Goal: Transaction & Acquisition: Purchase product/service

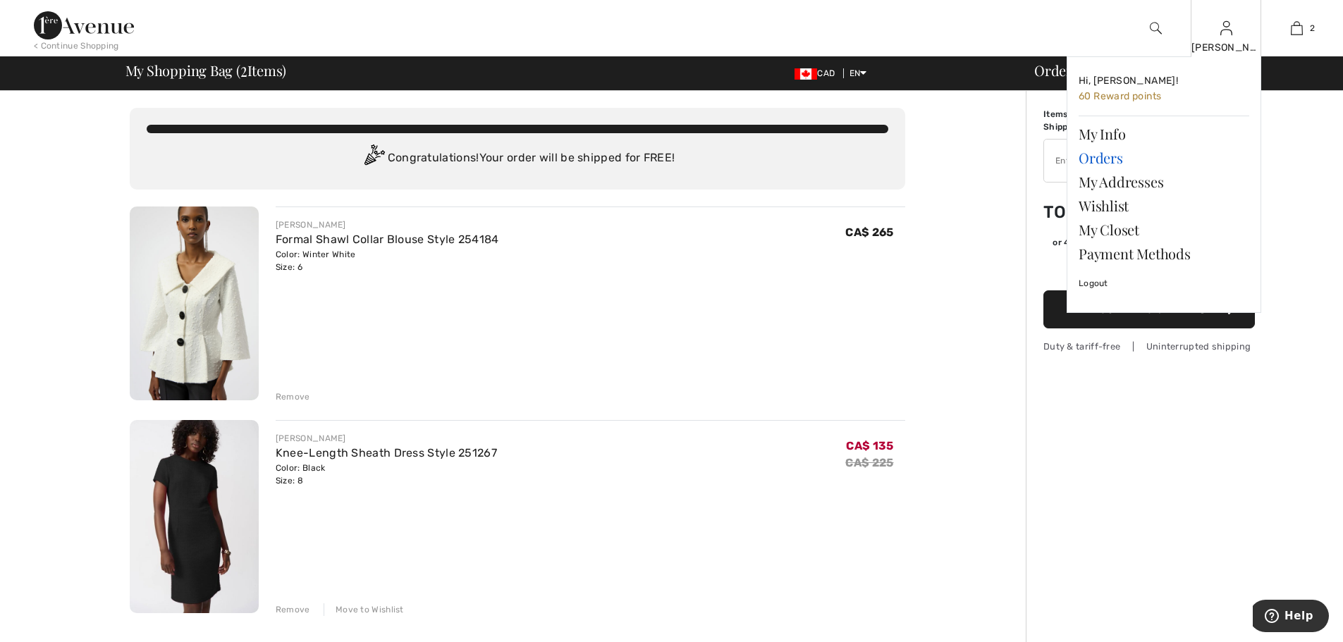
click at [1110, 164] on link "Orders" at bounding box center [1164, 158] width 171 height 24
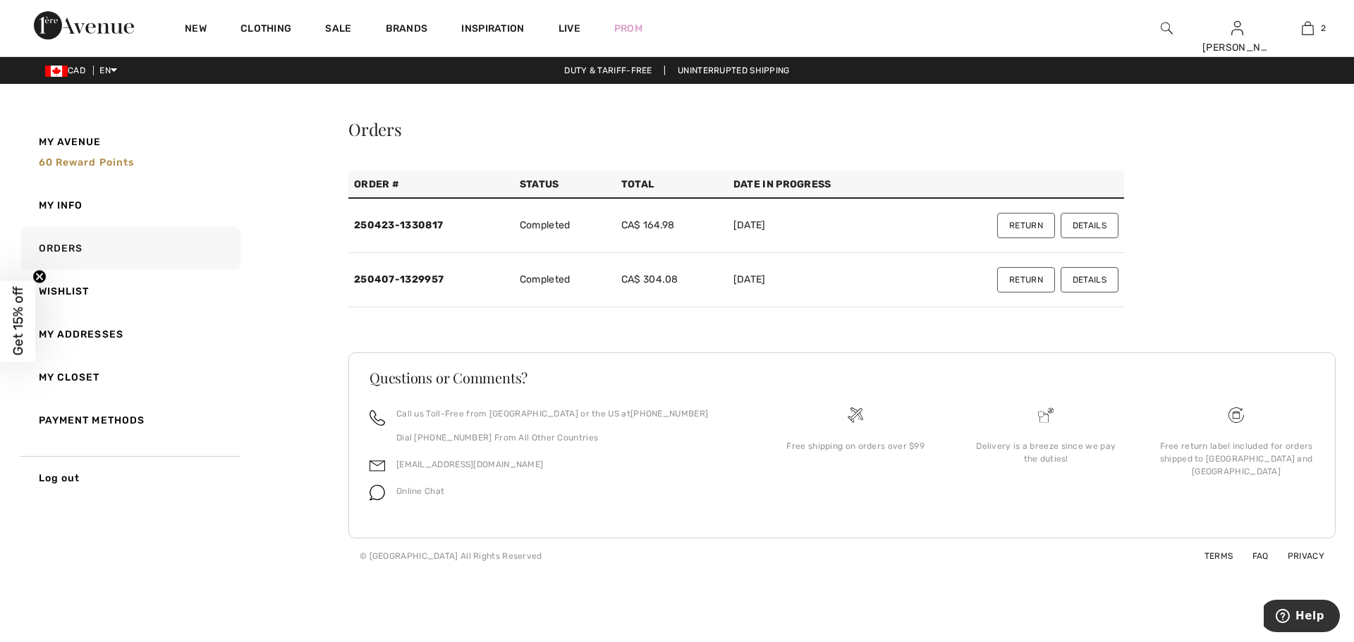
click at [1085, 224] on button "Details" at bounding box center [1090, 225] width 58 height 25
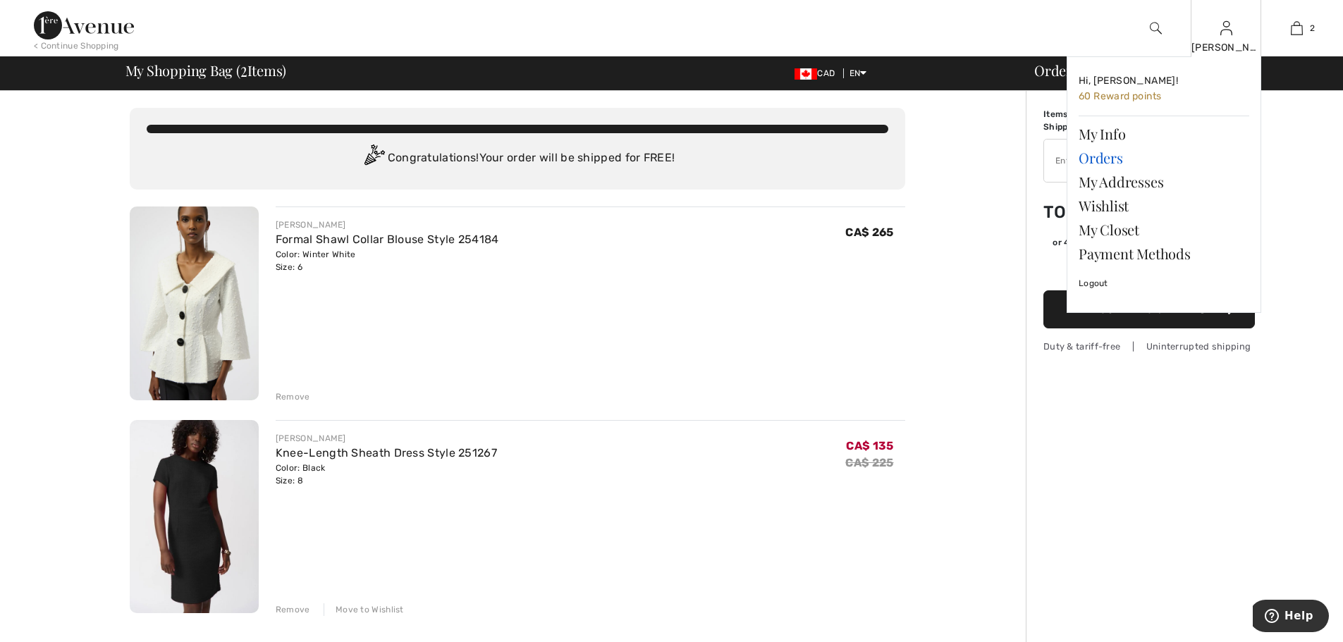
click at [1103, 162] on link "Orders" at bounding box center [1164, 158] width 171 height 24
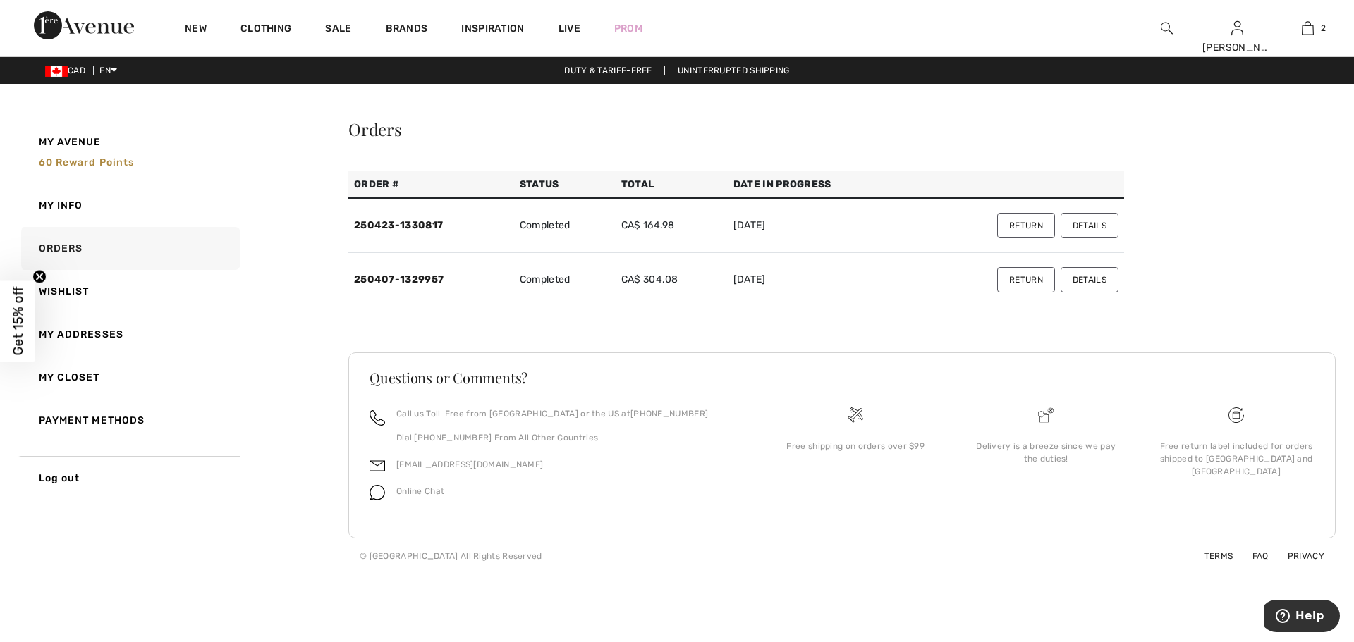
click at [1098, 269] on button "Details" at bounding box center [1090, 279] width 58 height 25
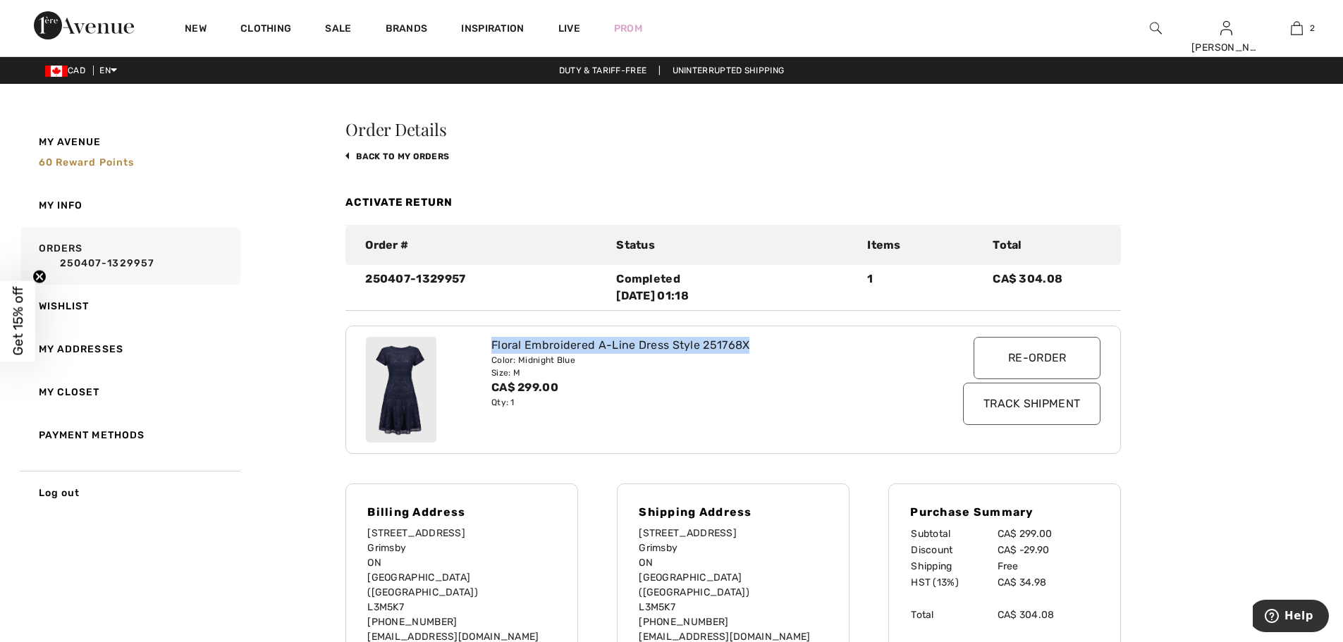
drag, startPoint x: 493, startPoint y: 345, endPoint x: 750, endPoint y: 346, distance: 257.4
click at [750, 346] on div "Floral Embroidered A-Line Dress Style 251768X" at bounding box center [703, 345] width 422 height 17
copy div "Floral Embroidered A-Line Dress Style 251768X"
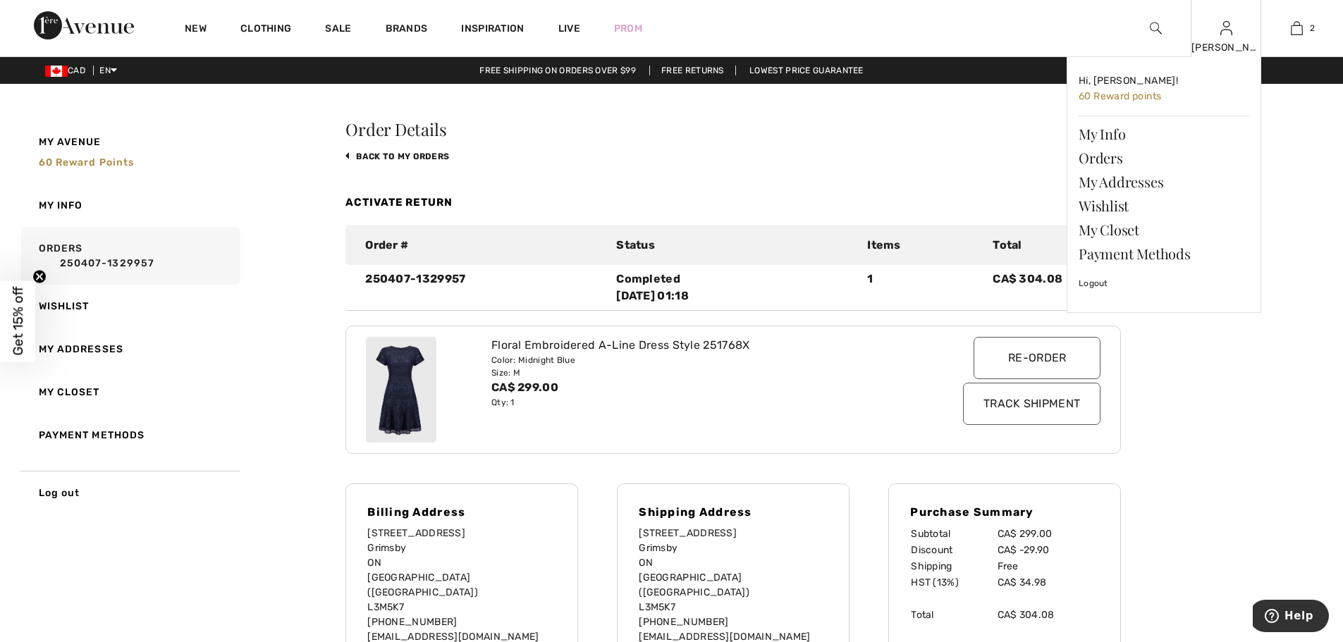
click at [1228, 46] on div "[PERSON_NAME]" at bounding box center [1226, 47] width 69 height 15
click at [1107, 157] on link "Orders" at bounding box center [1164, 158] width 171 height 24
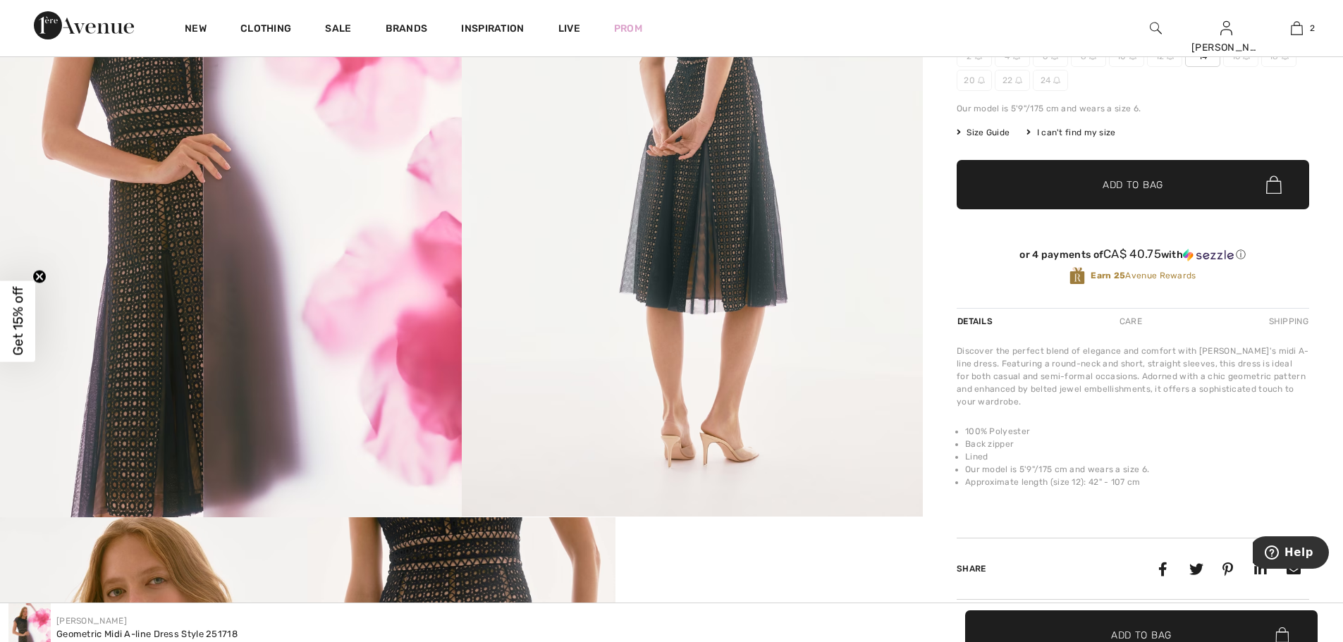
scroll to position [282, 0]
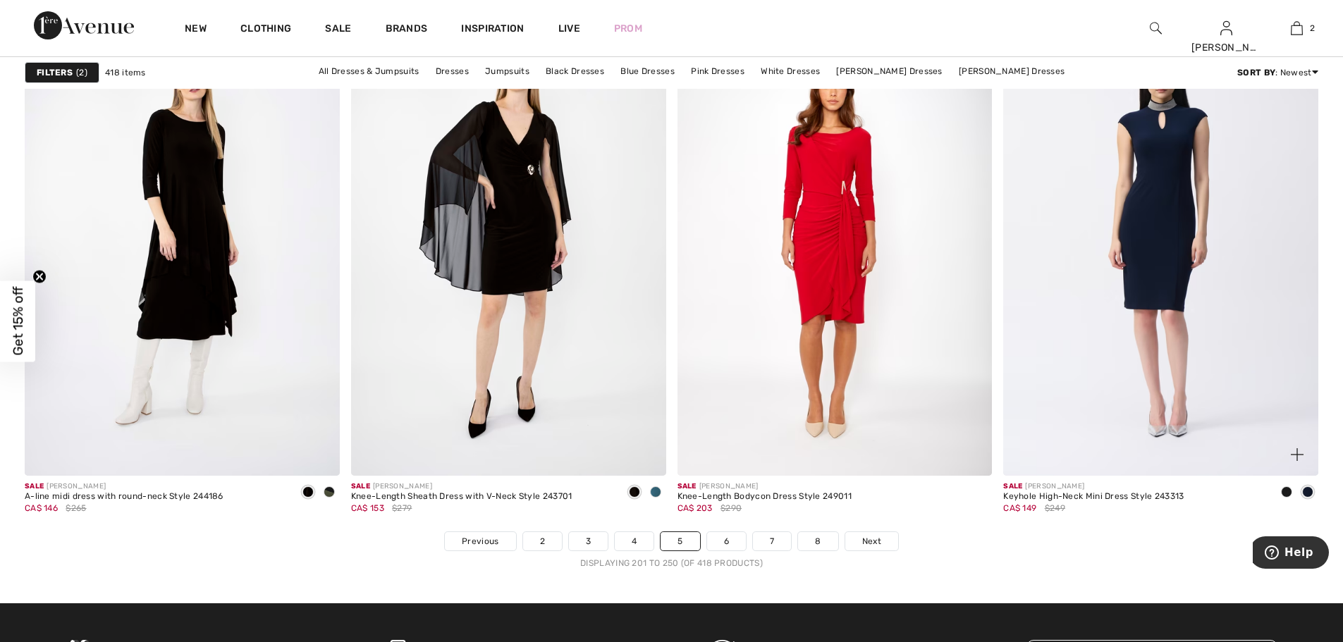
scroll to position [8180, 0]
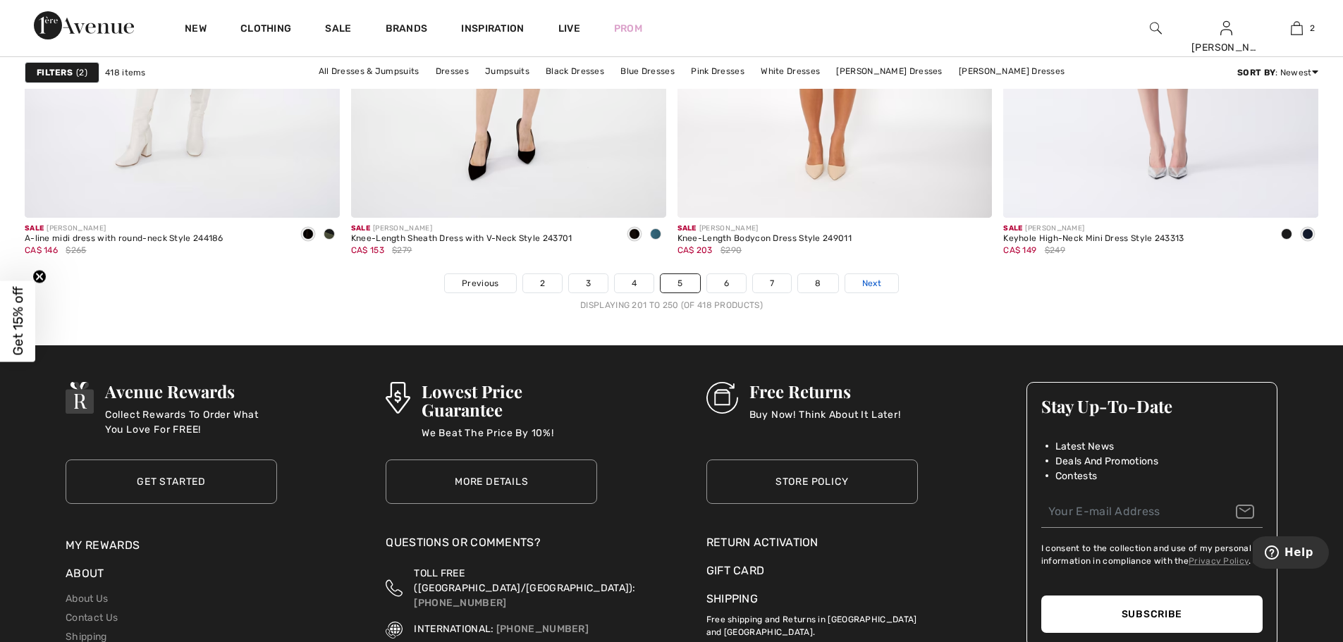
click at [876, 281] on span "Next" at bounding box center [871, 283] width 19 height 13
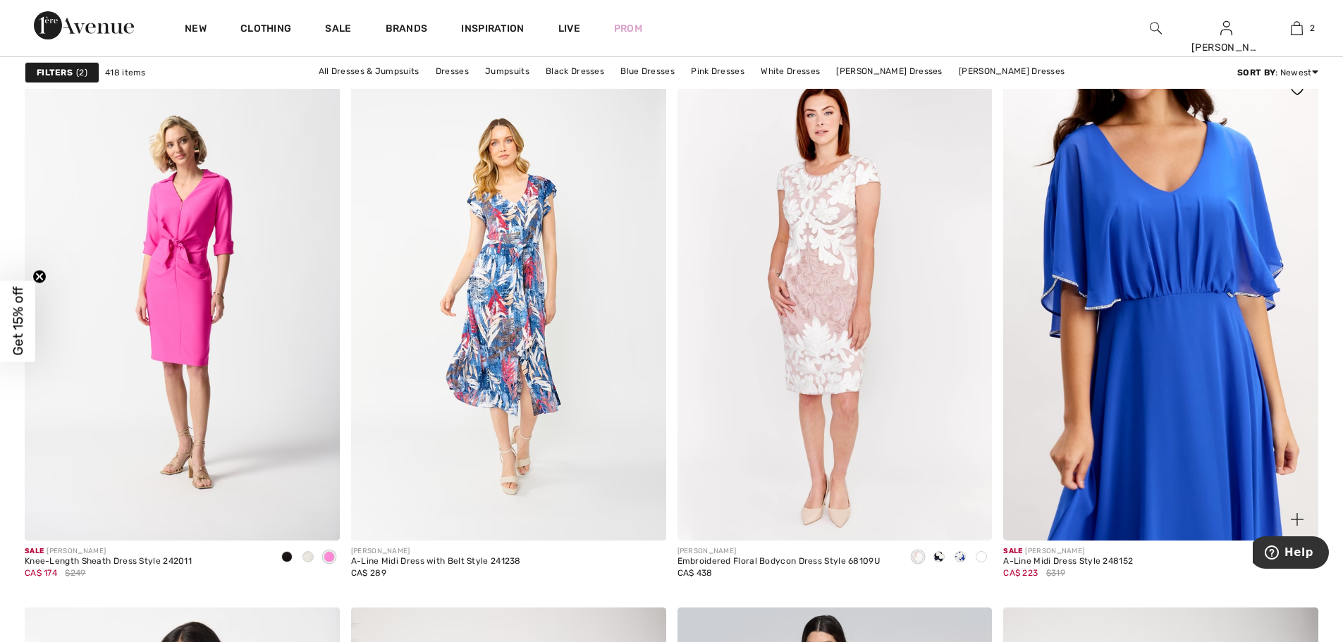
scroll to position [6770, 0]
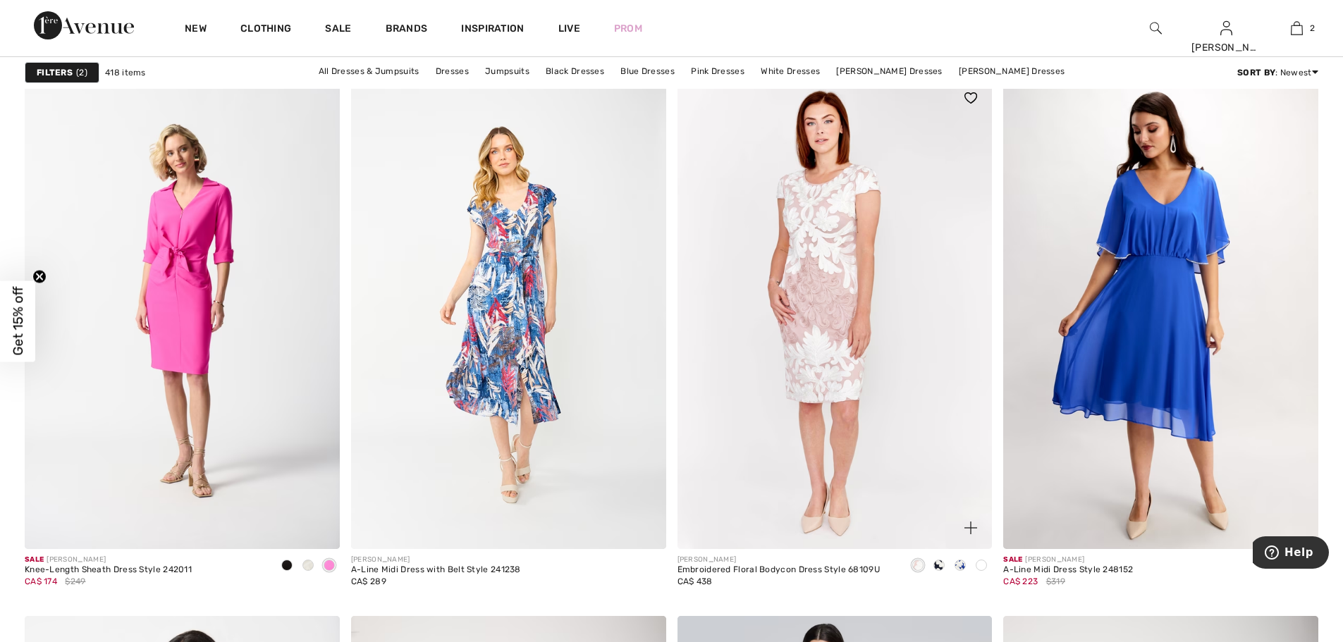
click at [941, 564] on span at bounding box center [939, 565] width 11 height 11
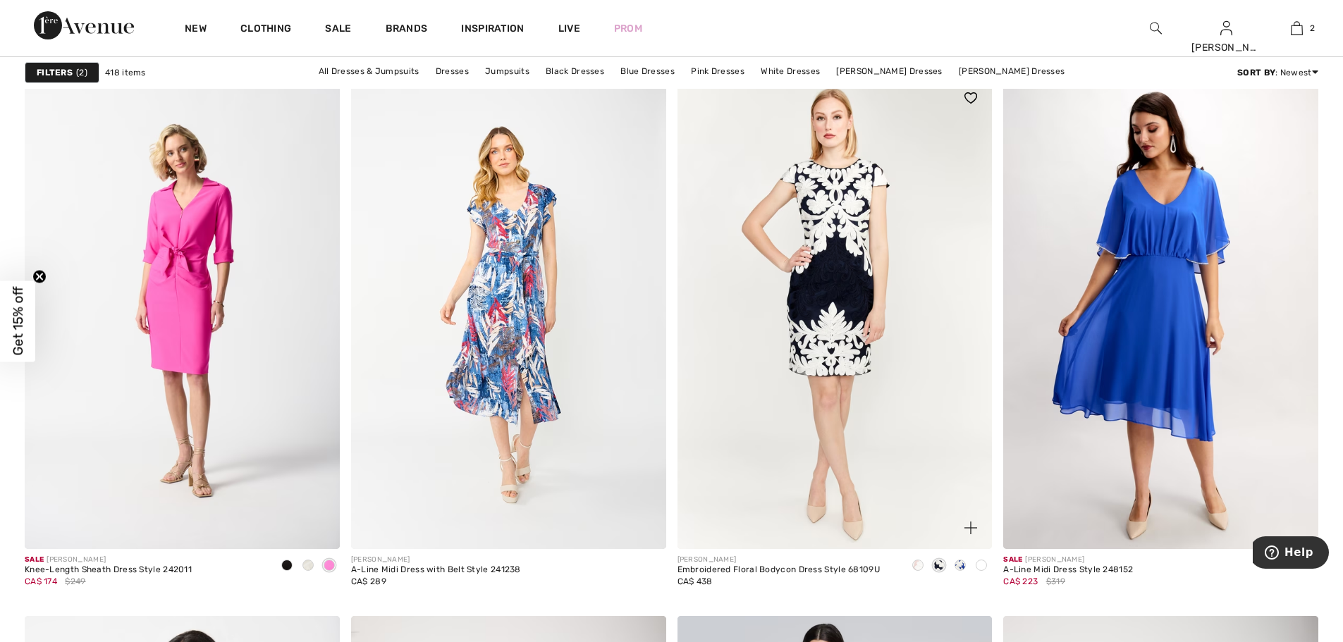
click at [962, 565] on span at bounding box center [960, 565] width 11 height 11
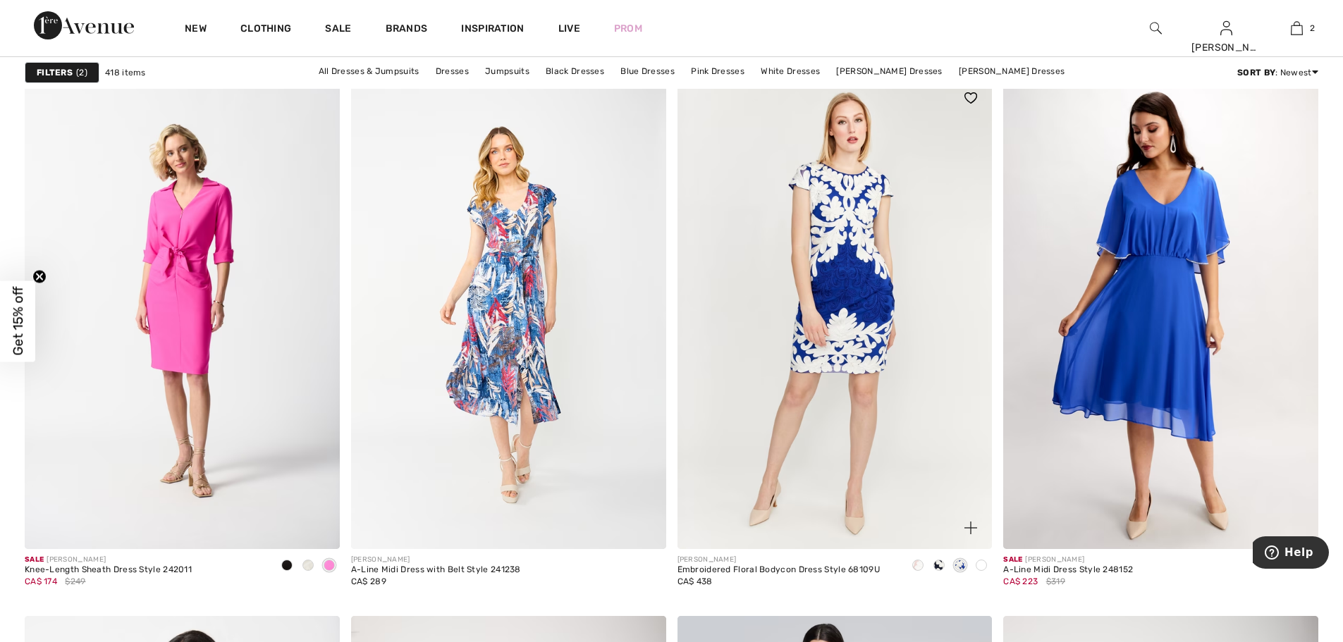
click at [979, 564] on span at bounding box center [981, 565] width 11 height 11
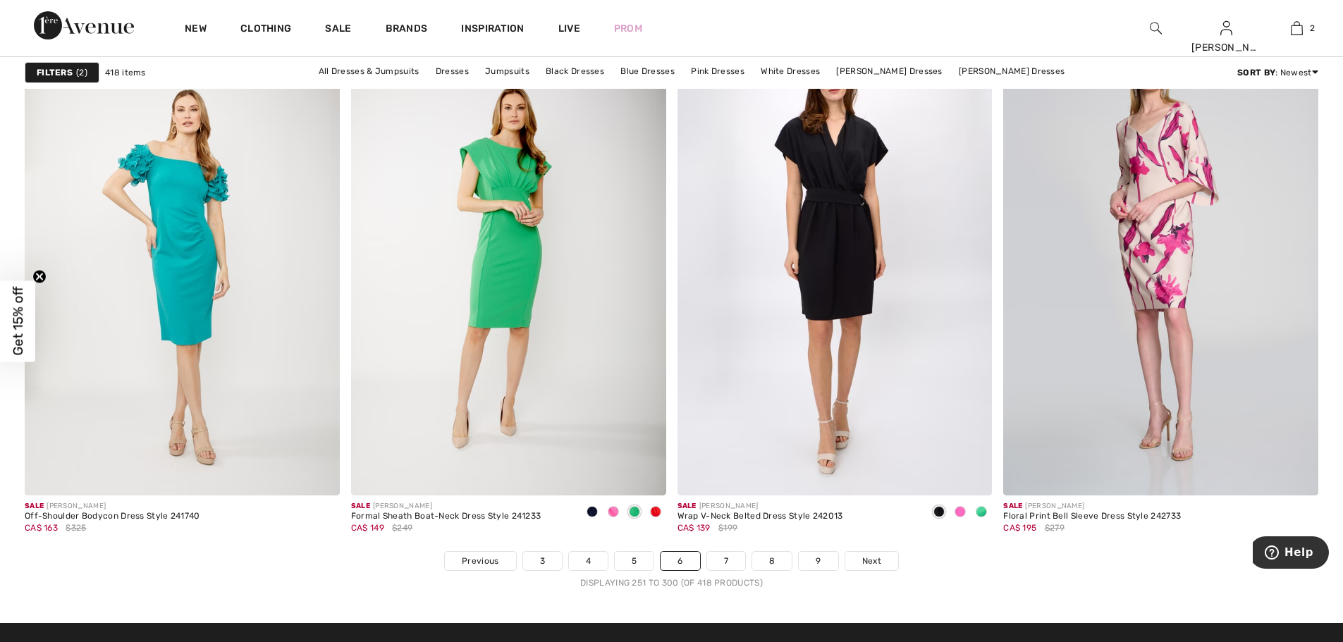
scroll to position [8251, 0]
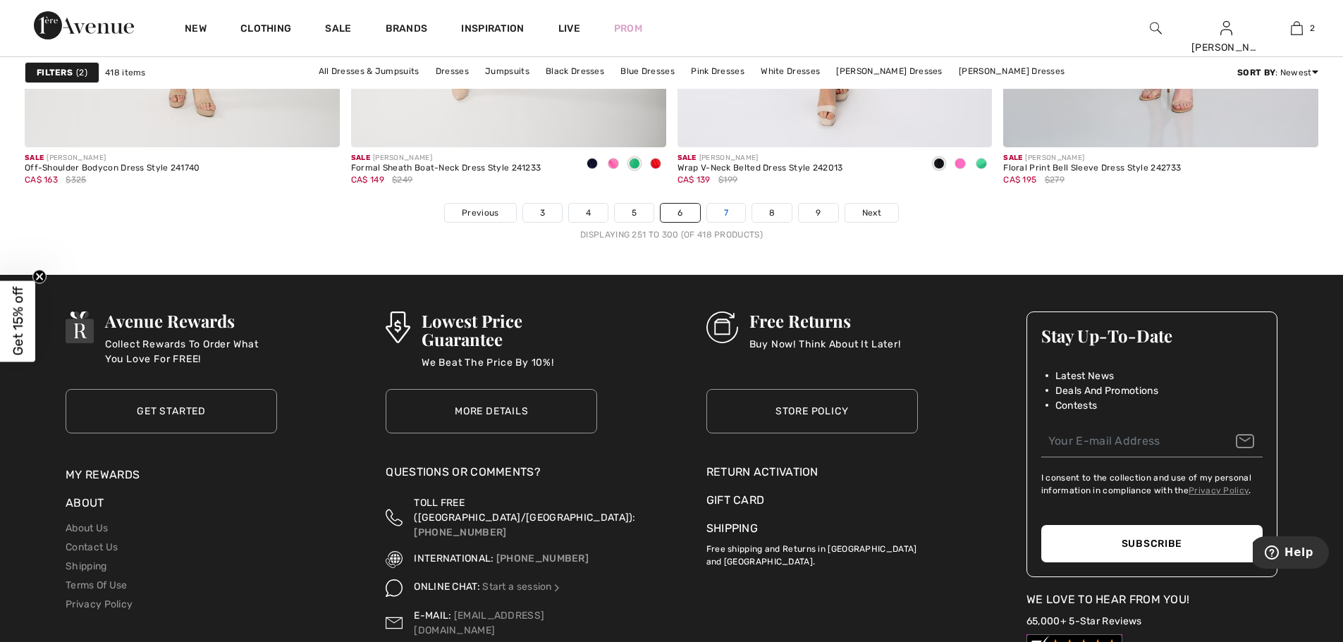
click at [733, 210] on link "7" at bounding box center [726, 213] width 38 height 18
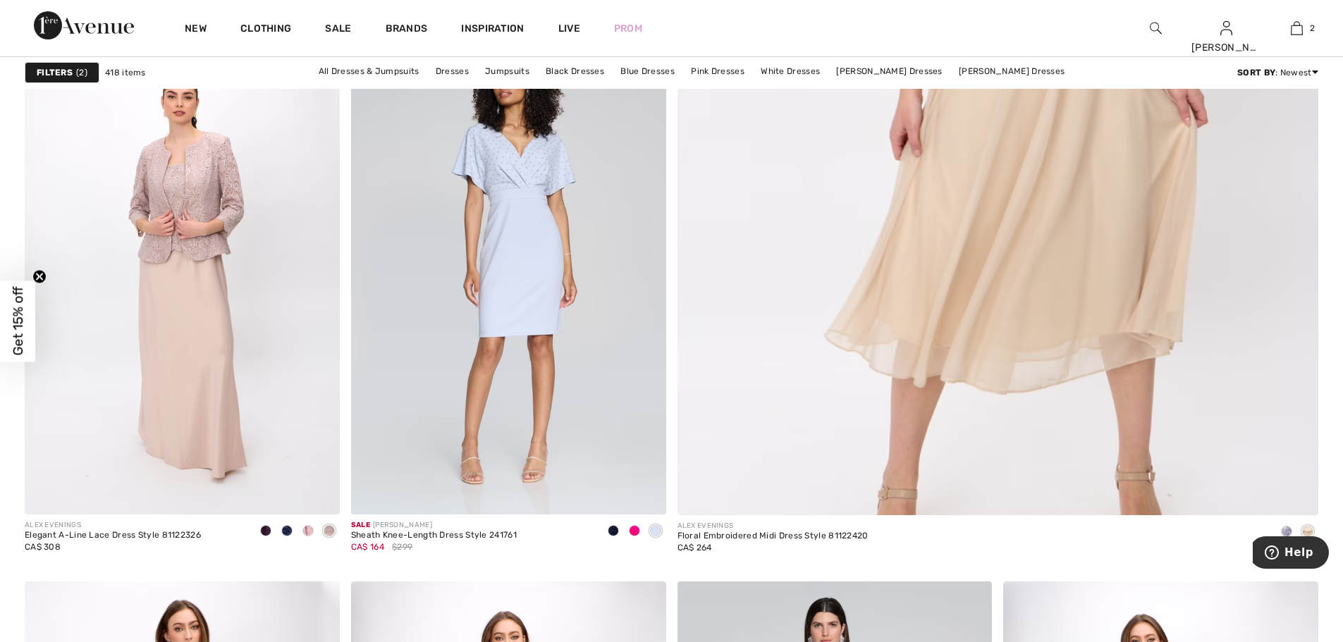
scroll to position [776, 0]
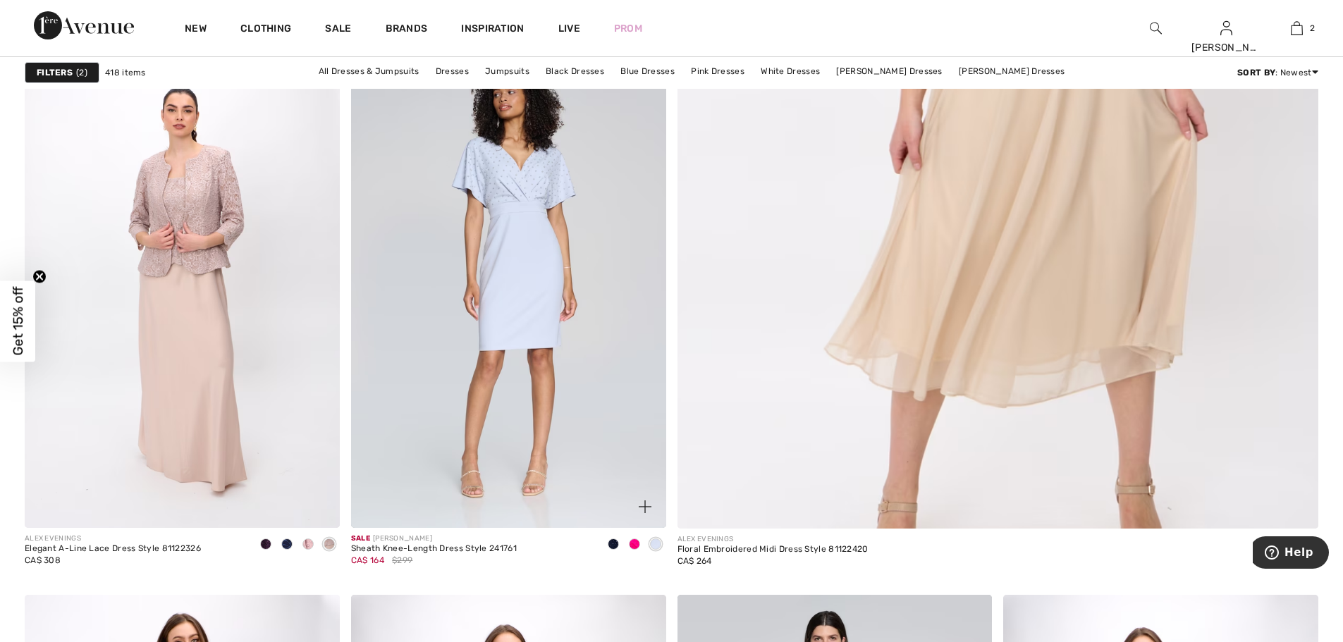
click at [633, 546] on span at bounding box center [634, 544] width 11 height 11
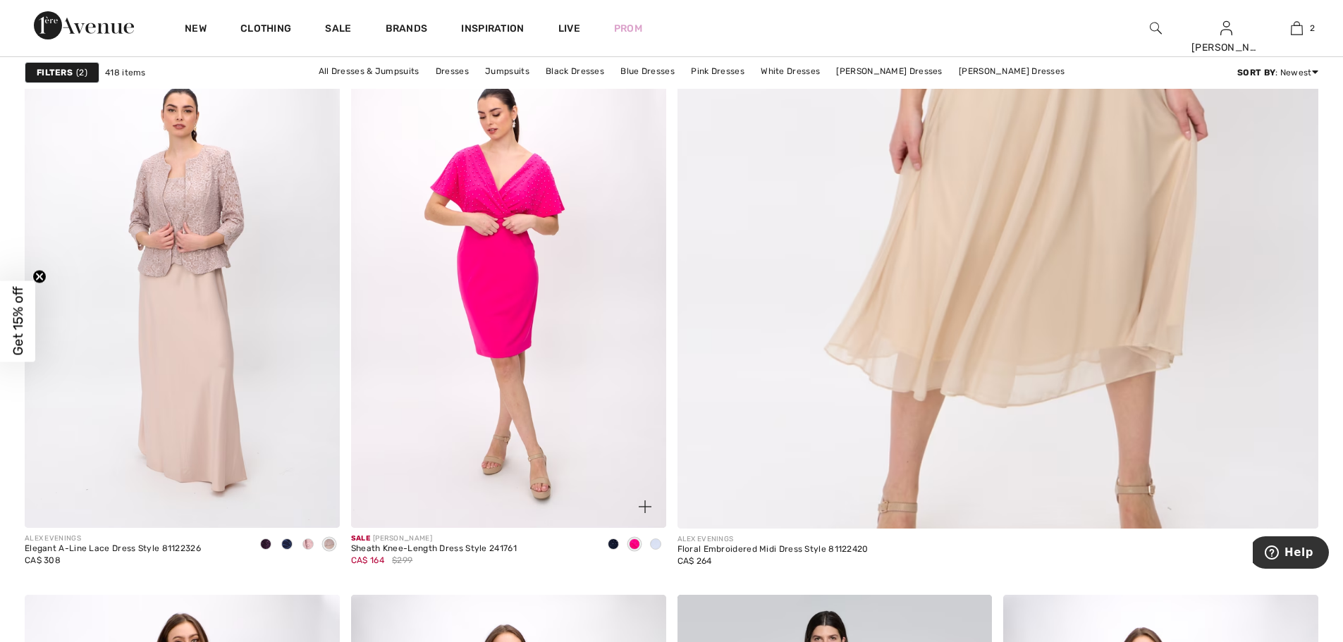
click at [616, 542] on span at bounding box center [613, 544] width 11 height 11
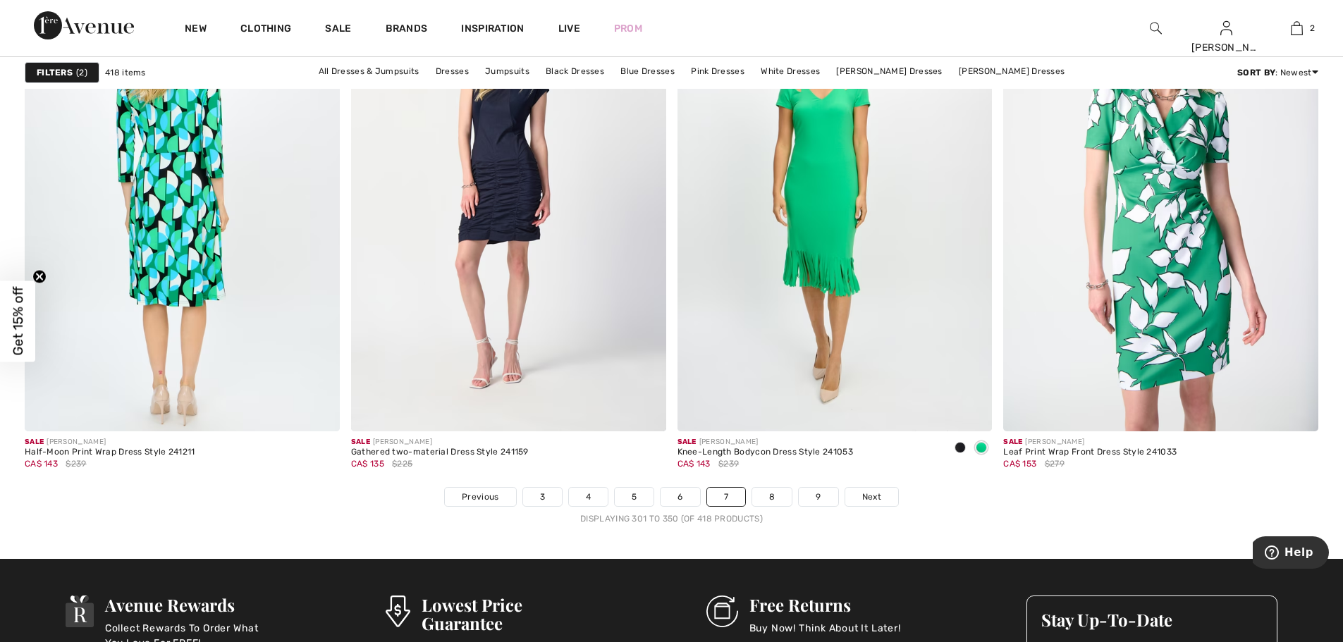
scroll to position [7969, 0]
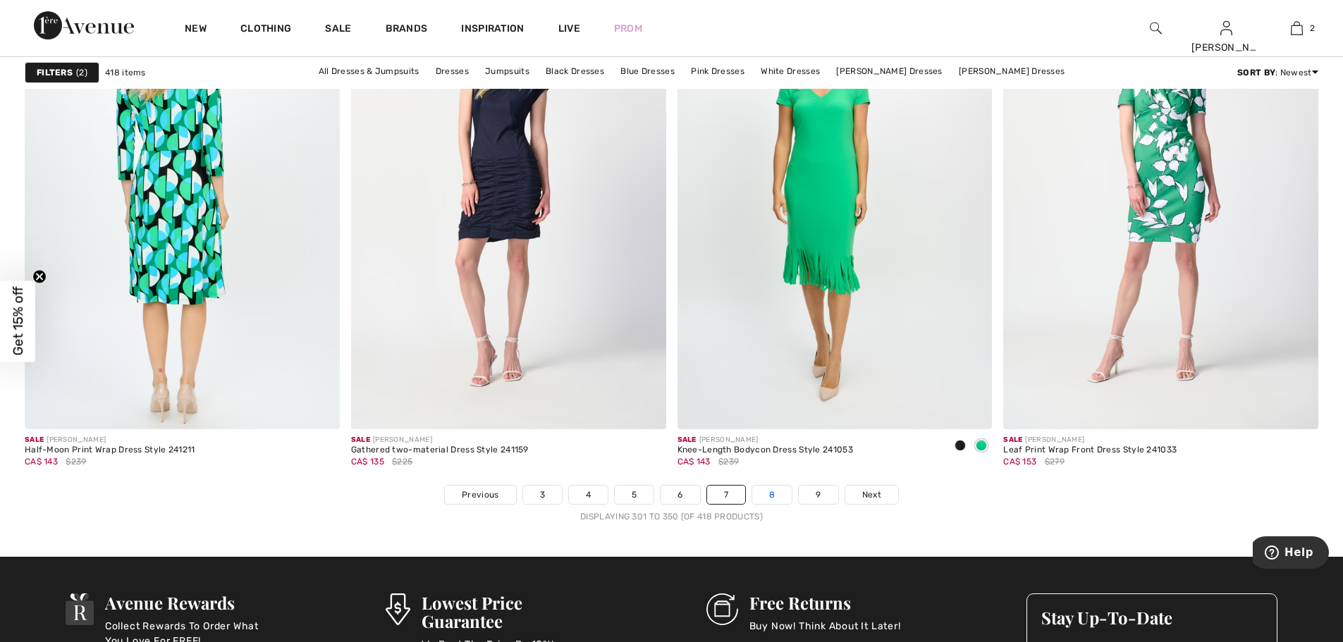
click at [773, 499] on link "8" at bounding box center [771, 495] width 39 height 18
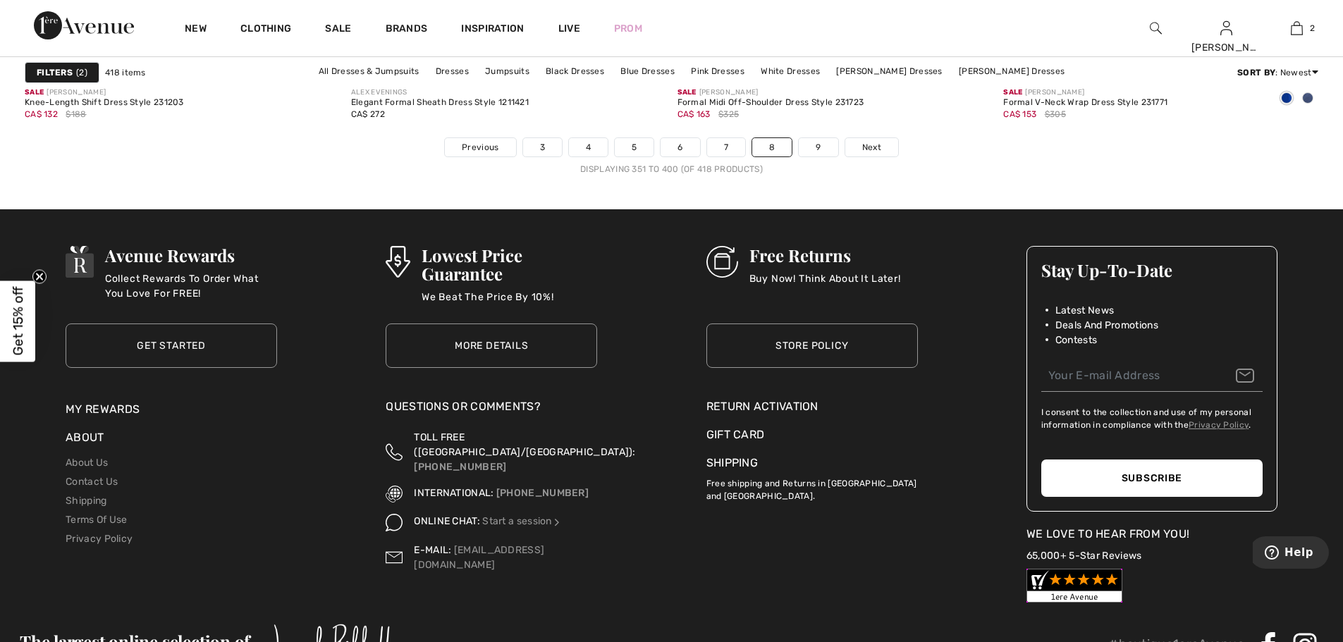
scroll to position [8321, 0]
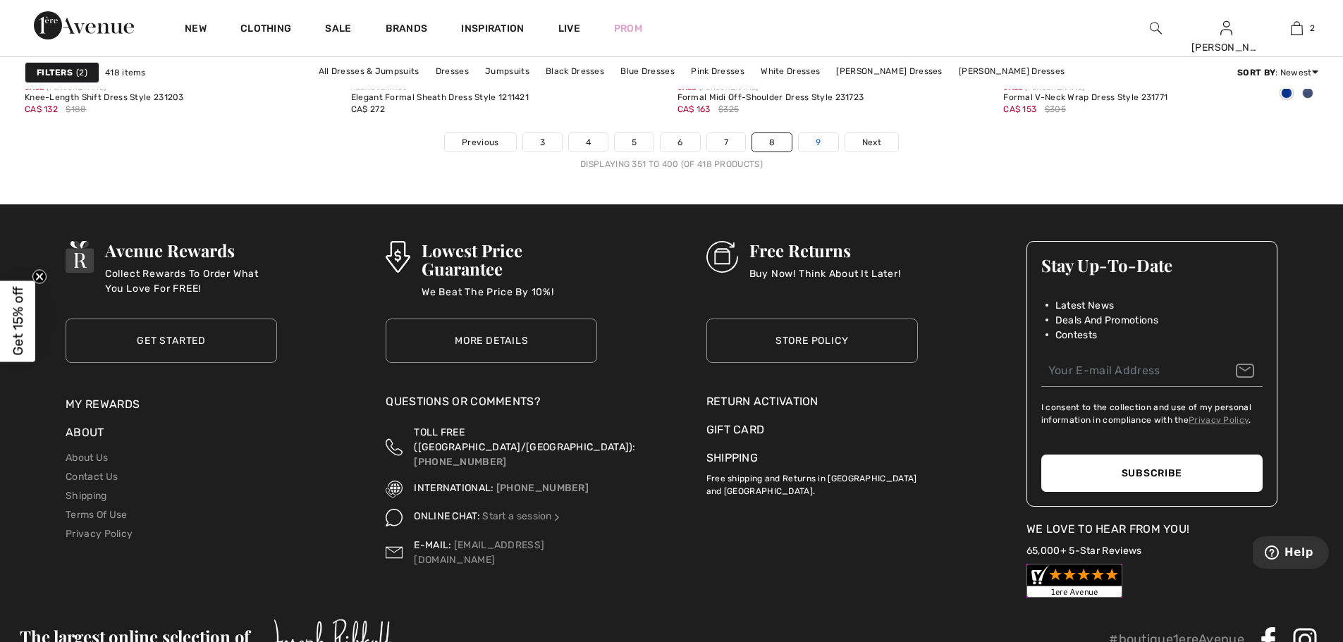
click at [824, 144] on link "9" at bounding box center [818, 142] width 39 height 18
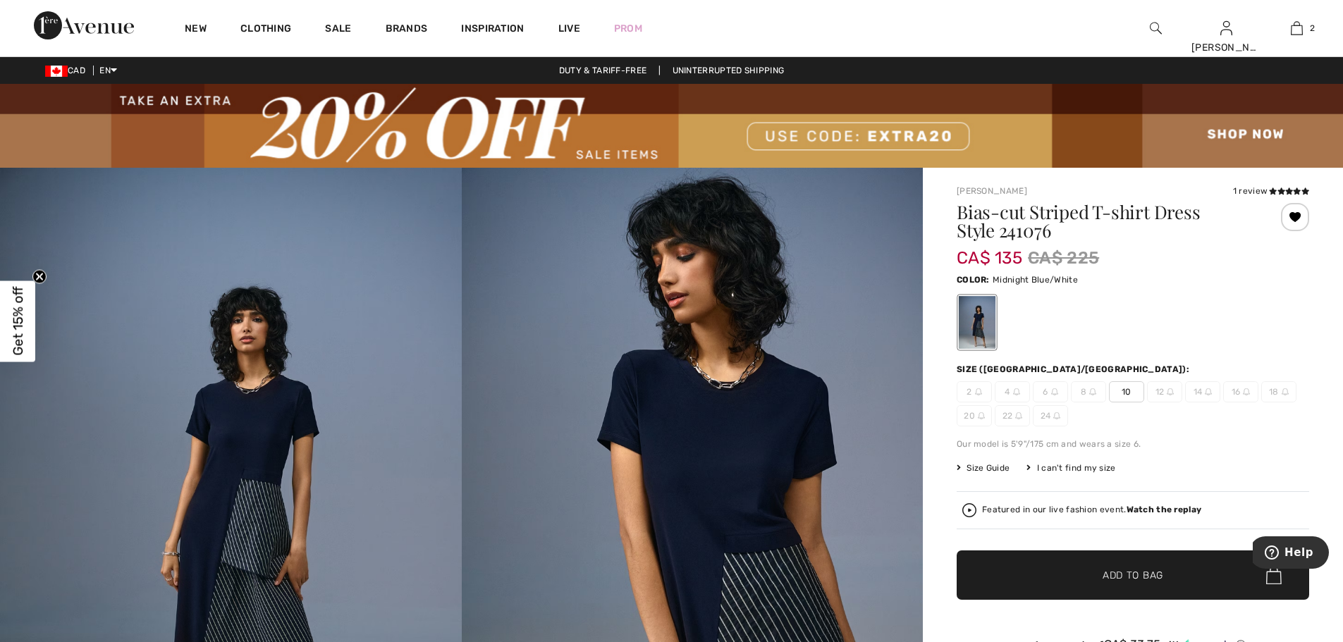
click at [1003, 468] on span "Size Guide" at bounding box center [983, 468] width 53 height 13
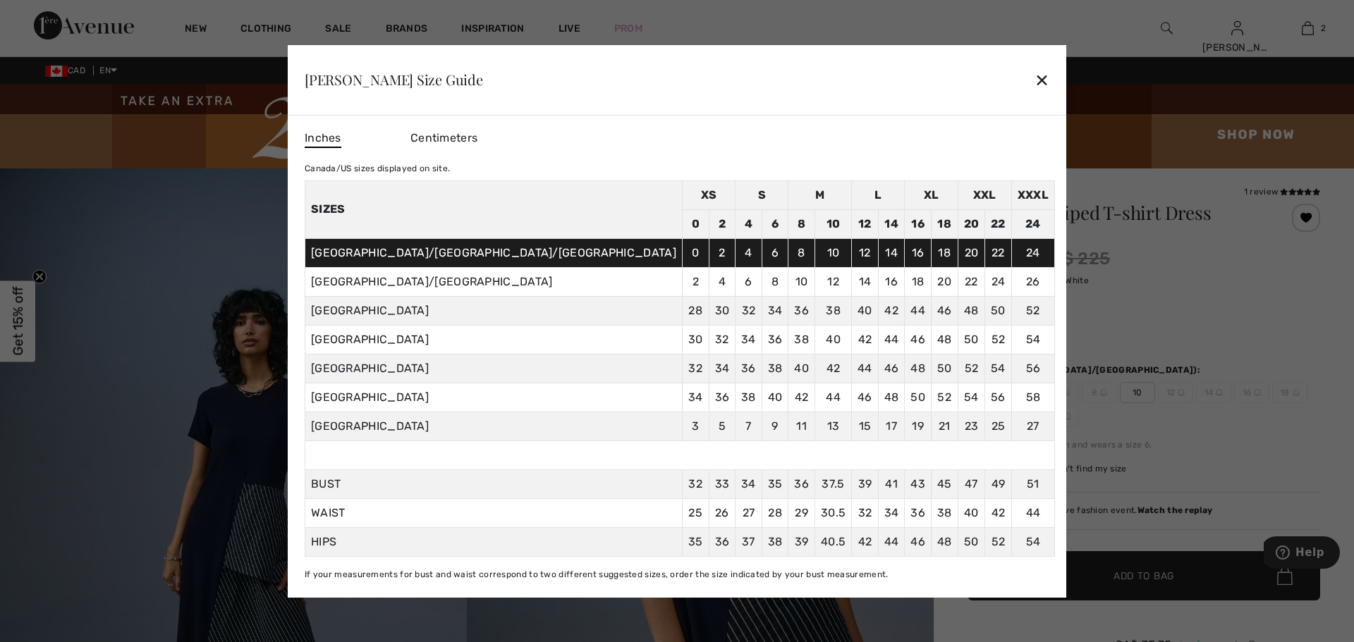
click at [1035, 76] on div "✕" at bounding box center [1042, 80] width 15 height 30
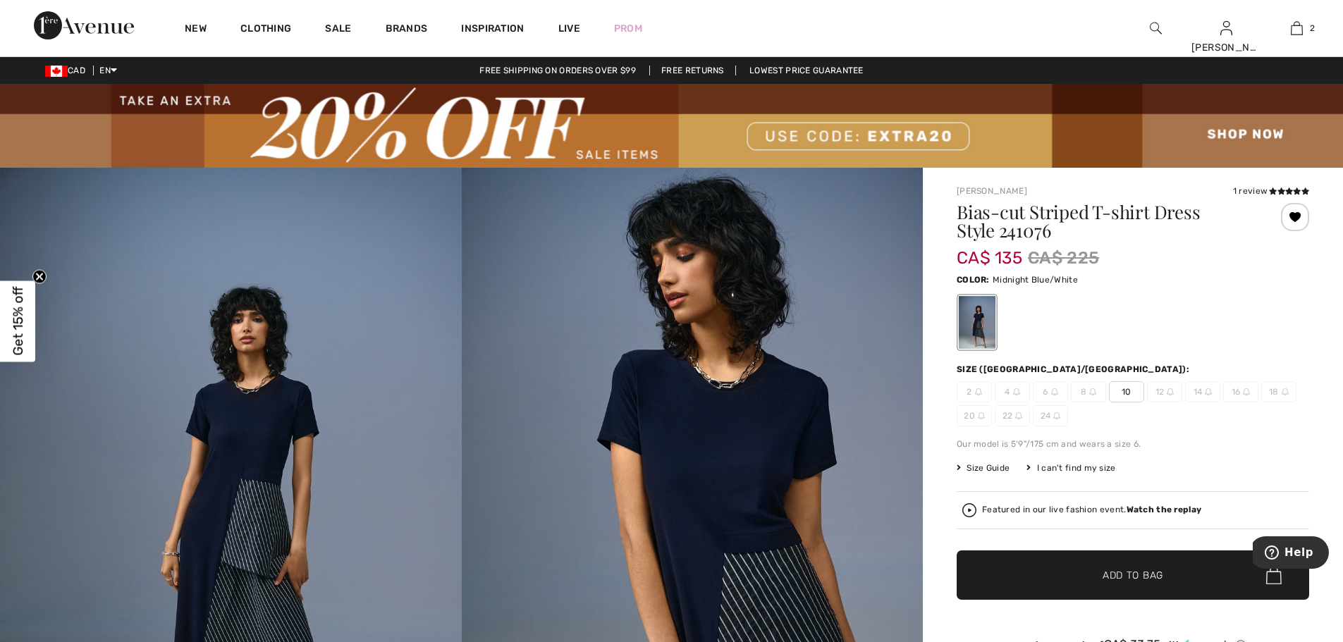
click at [1073, 471] on div "I can't find my size" at bounding box center [1071, 468] width 89 height 13
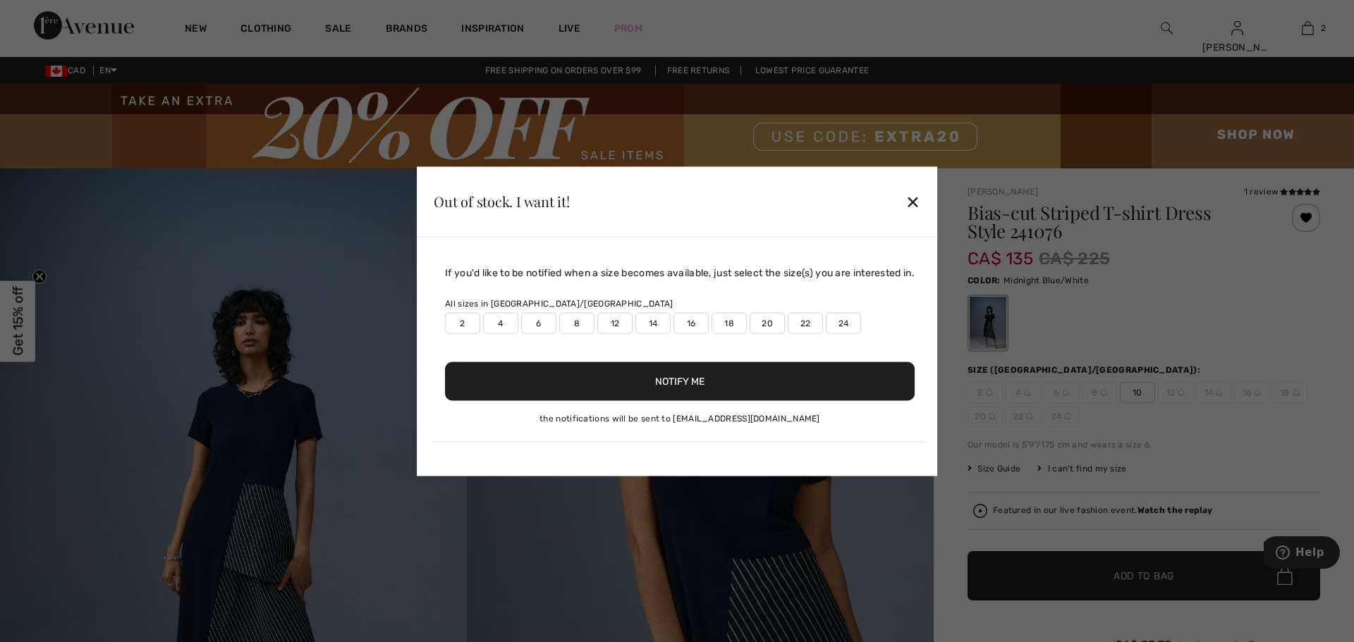
click at [580, 320] on label "8" at bounding box center [576, 322] width 35 height 21
click at [531, 323] on label "6" at bounding box center [538, 322] width 35 height 21
click at [542, 322] on label "6" at bounding box center [538, 322] width 35 height 21
click at [693, 384] on button "Notify Me" at bounding box center [680, 381] width 470 height 39
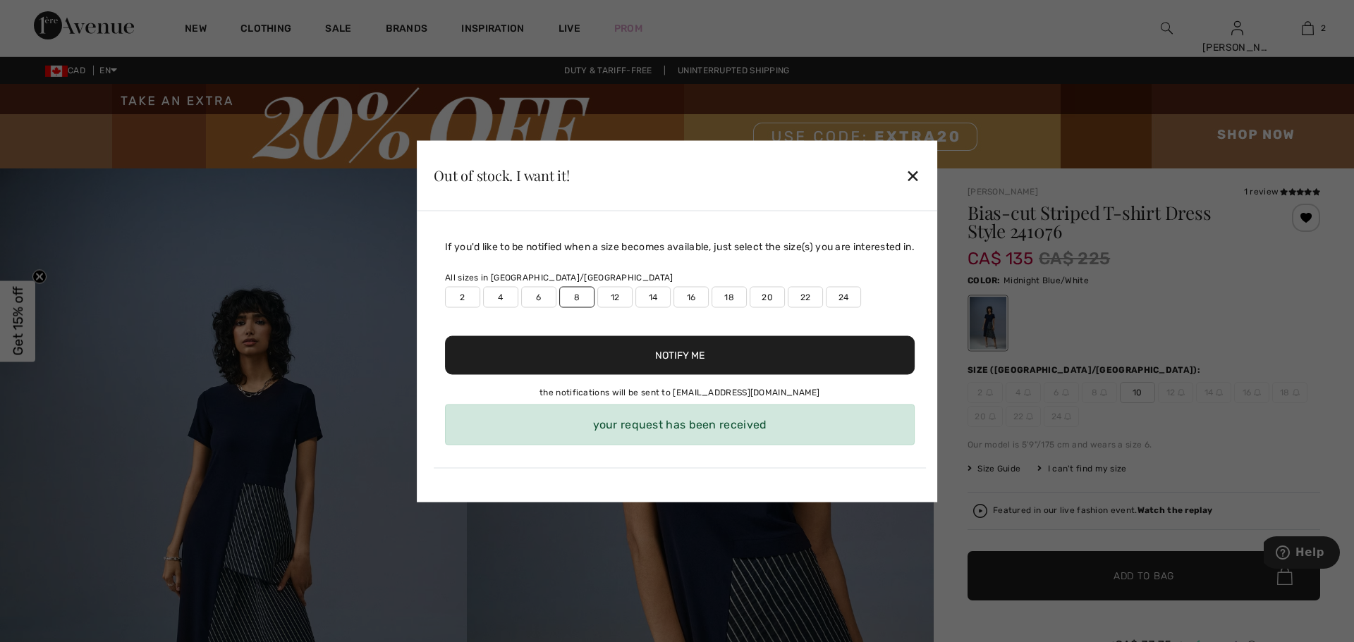
click at [1079, 148] on div at bounding box center [677, 321] width 1354 height 642
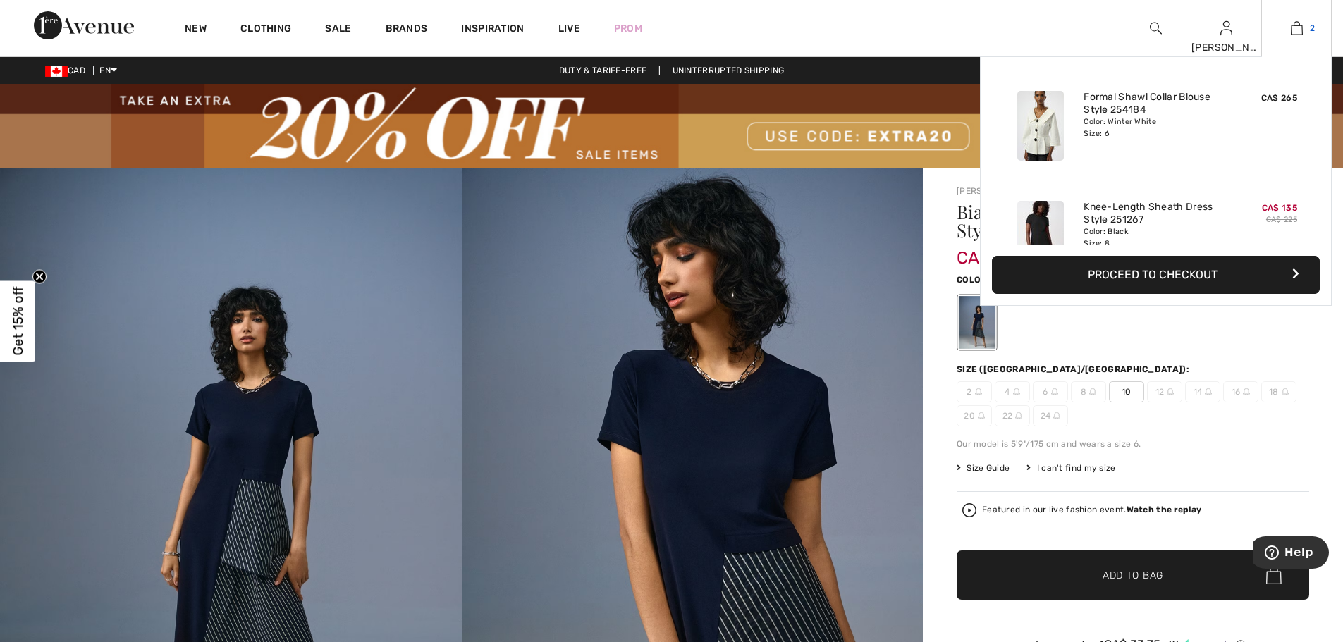
click at [1298, 27] on img at bounding box center [1297, 28] width 12 height 17
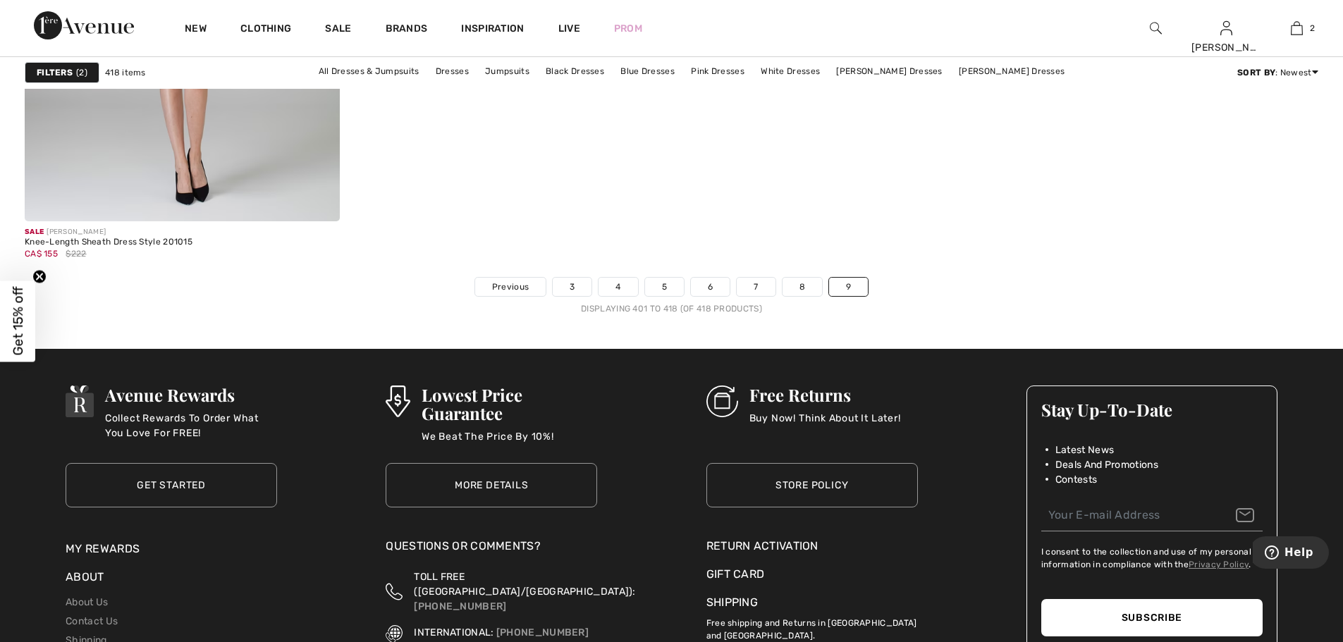
scroll to position [3456, 0]
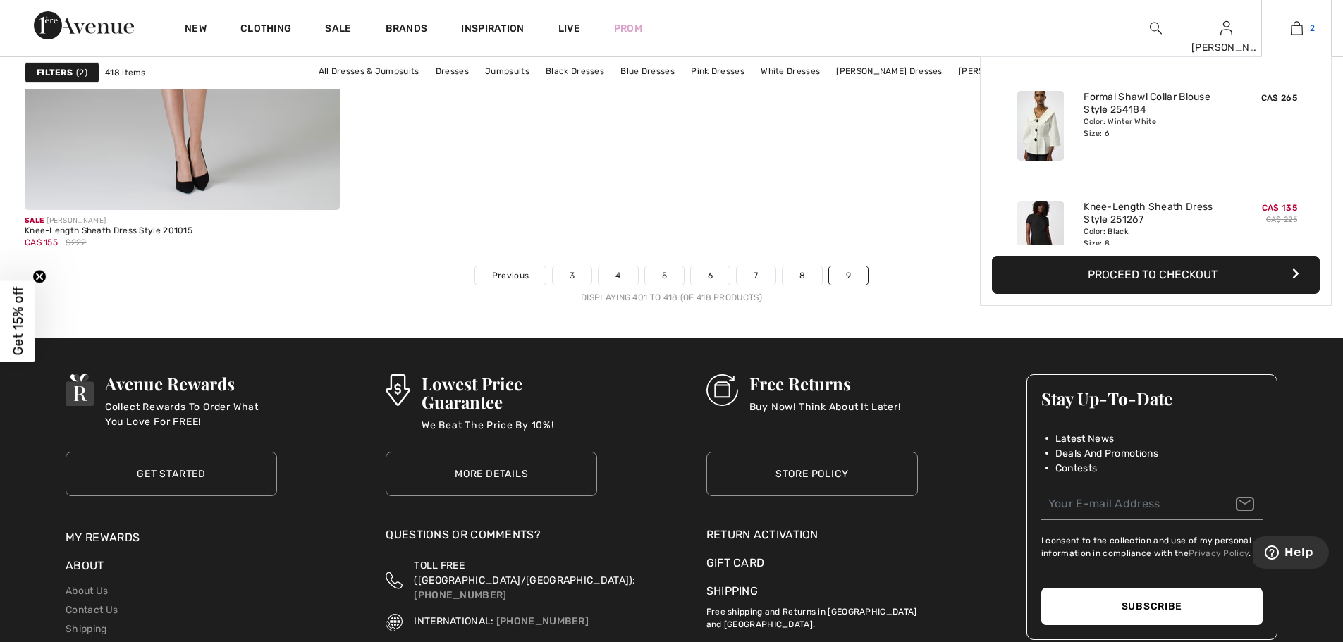
click at [1305, 30] on link "2" at bounding box center [1296, 28] width 69 height 17
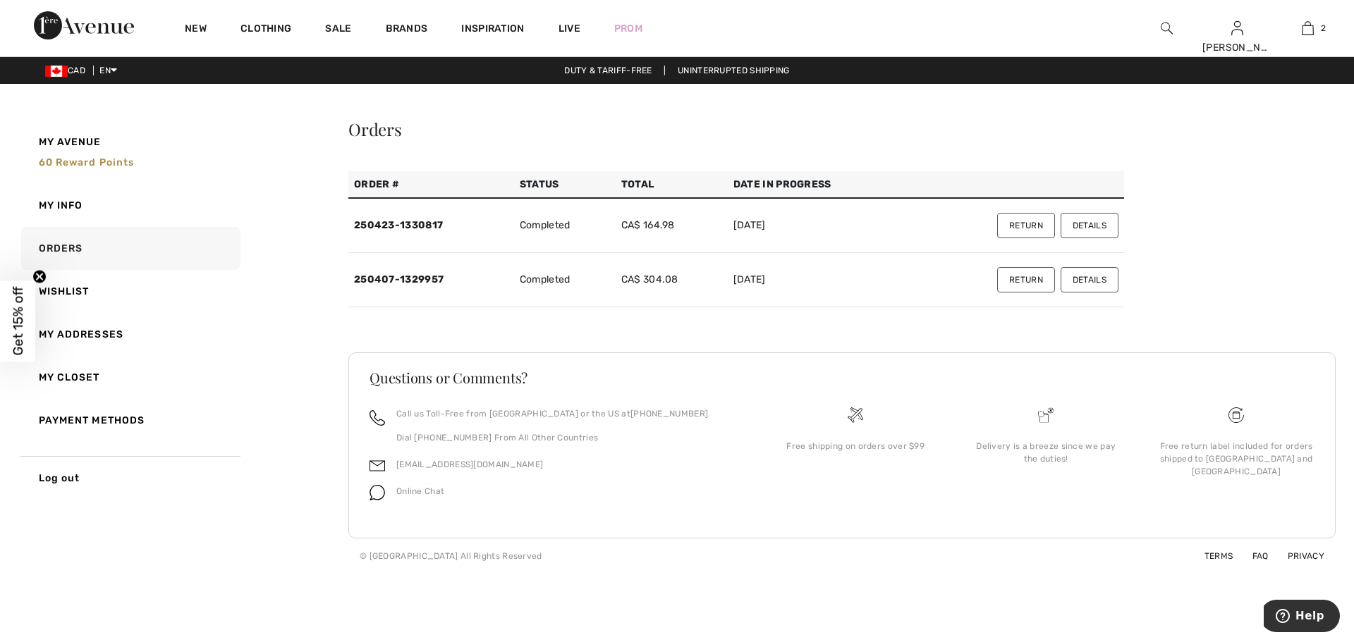
click at [1086, 224] on button "Details" at bounding box center [1090, 225] width 58 height 25
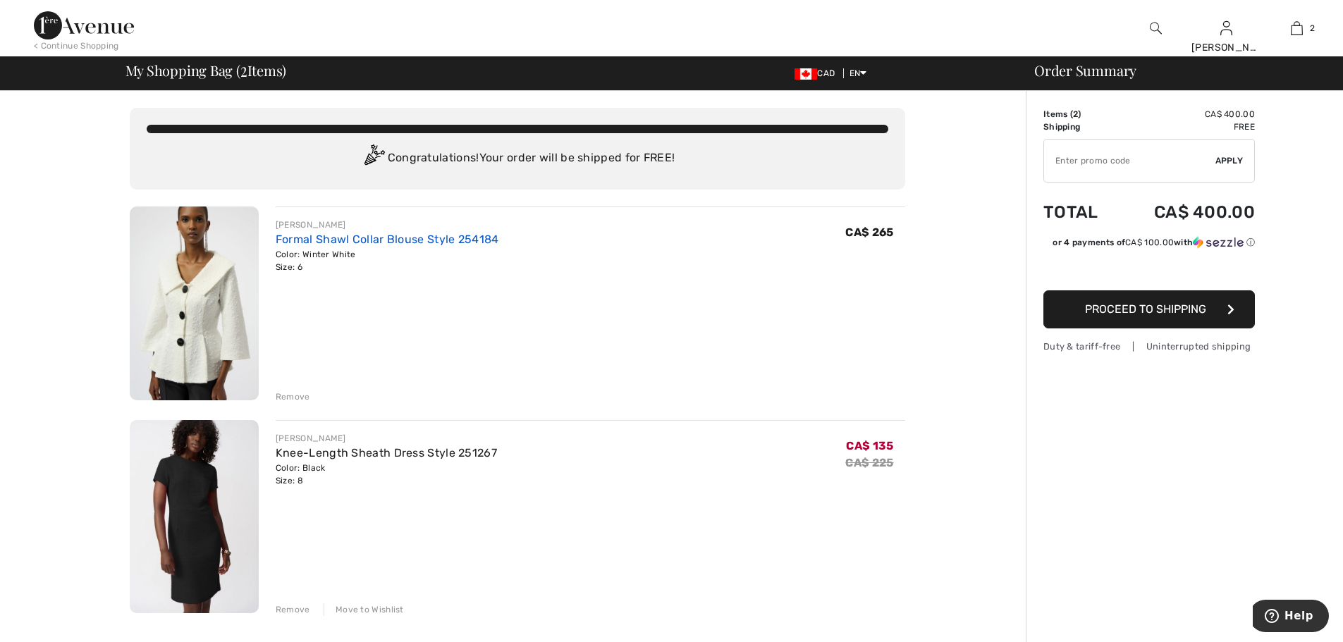
click at [328, 238] on link "Formal Shawl Collar Blouse Style 254184" at bounding box center [388, 239] width 224 height 13
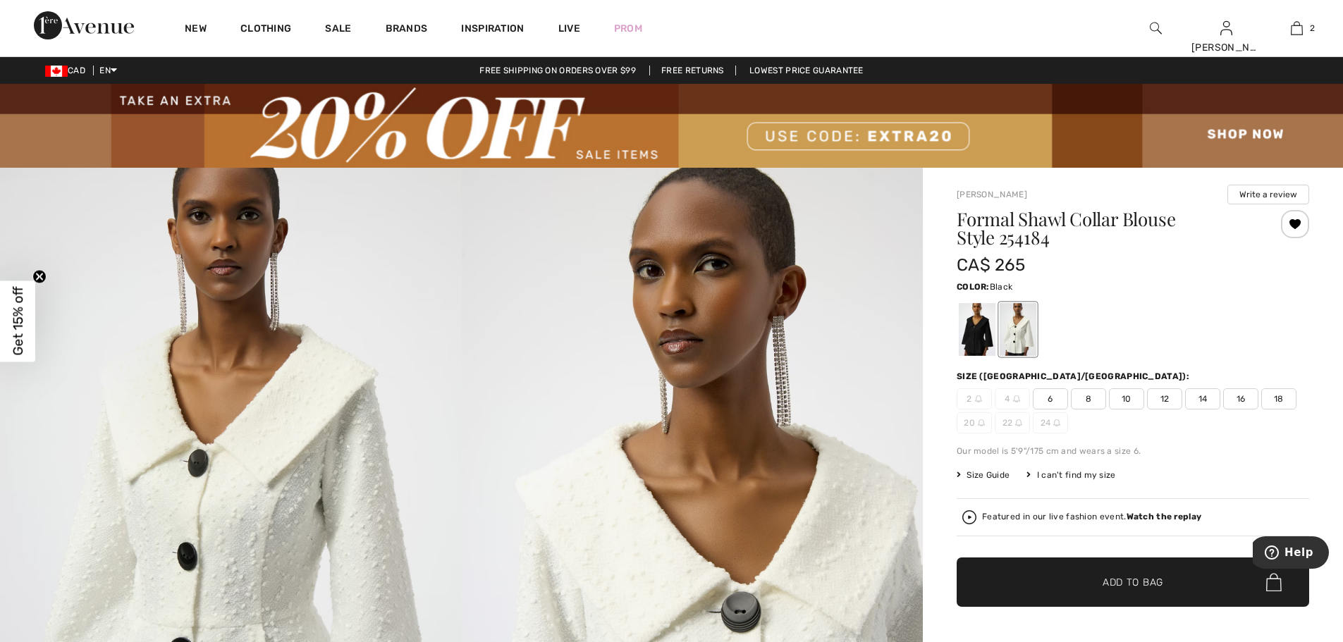
click at [968, 317] on div at bounding box center [977, 329] width 37 height 53
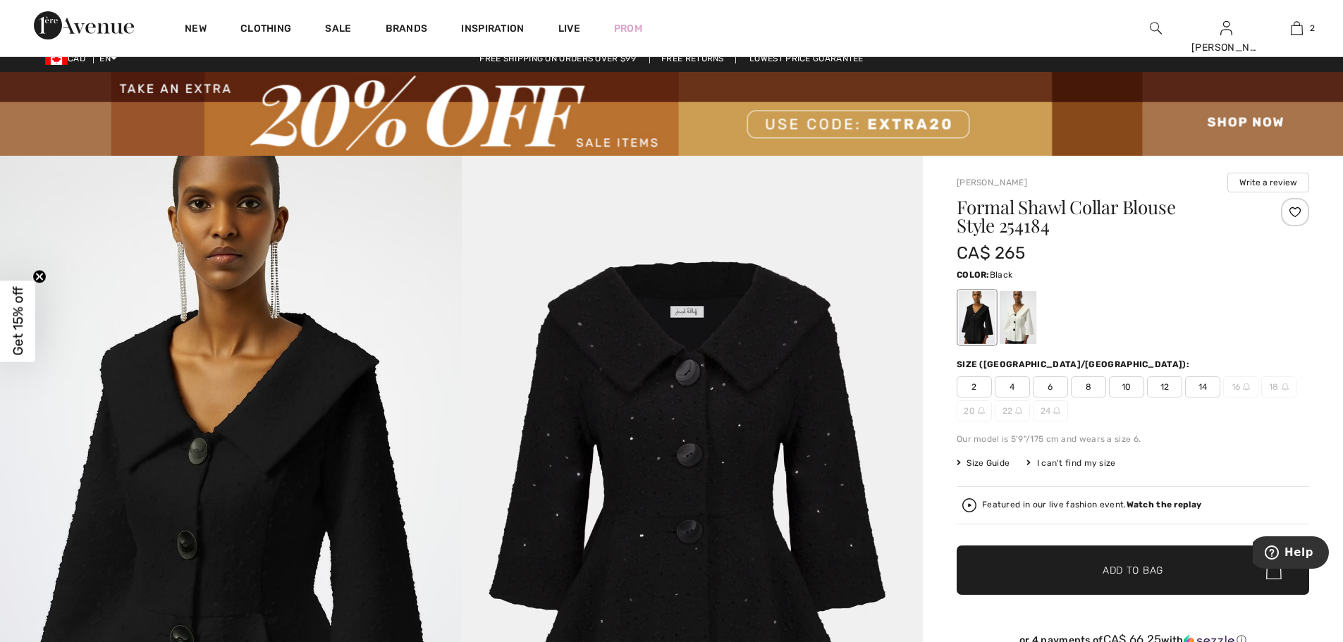
scroll to position [282, 0]
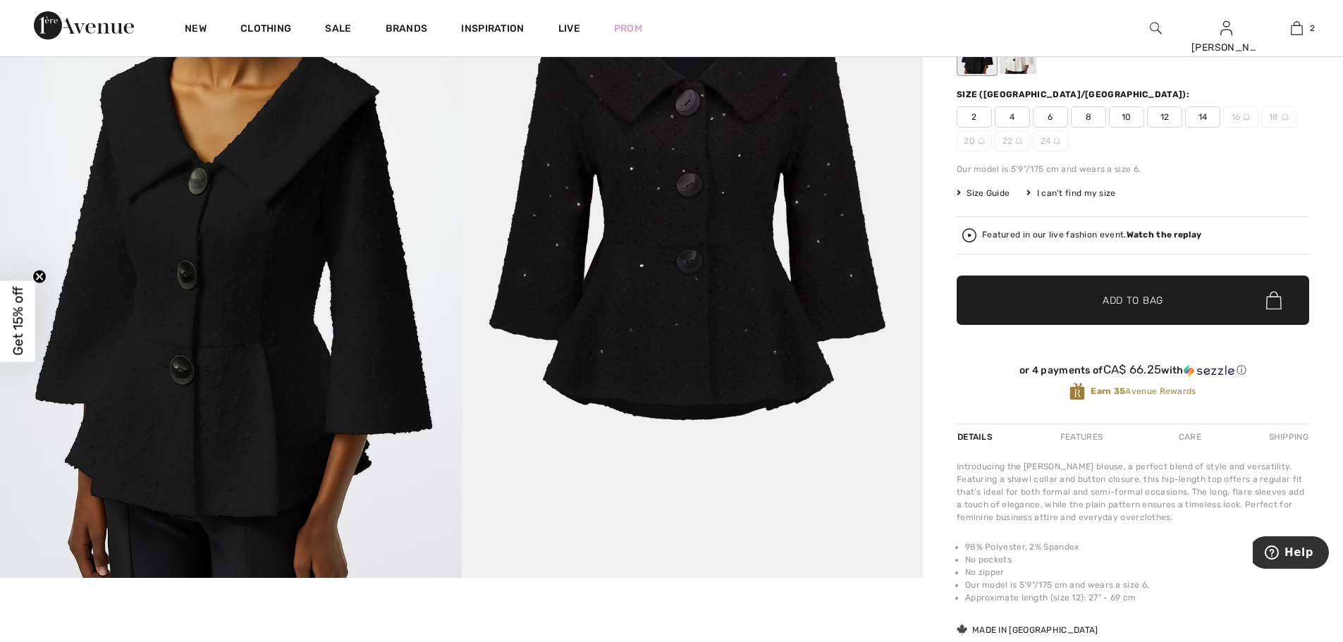
click at [241, 252] on img at bounding box center [231, 232] width 462 height 693
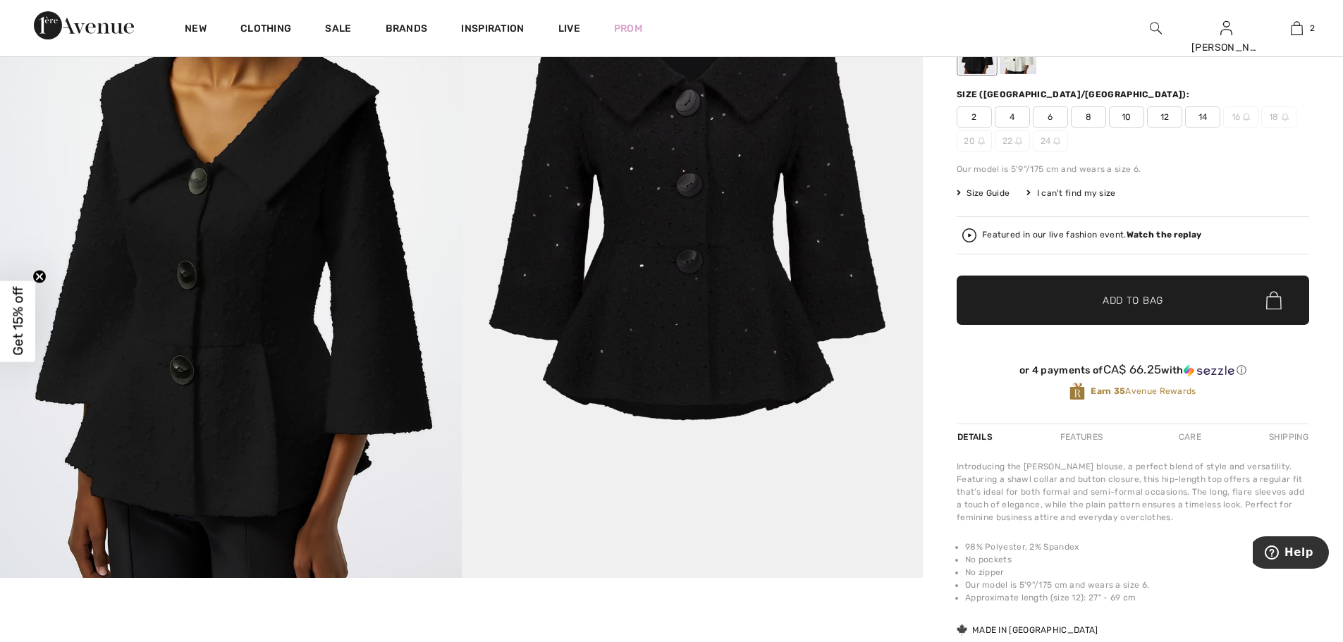
click at [144, 226] on img at bounding box center [231, 232] width 462 height 693
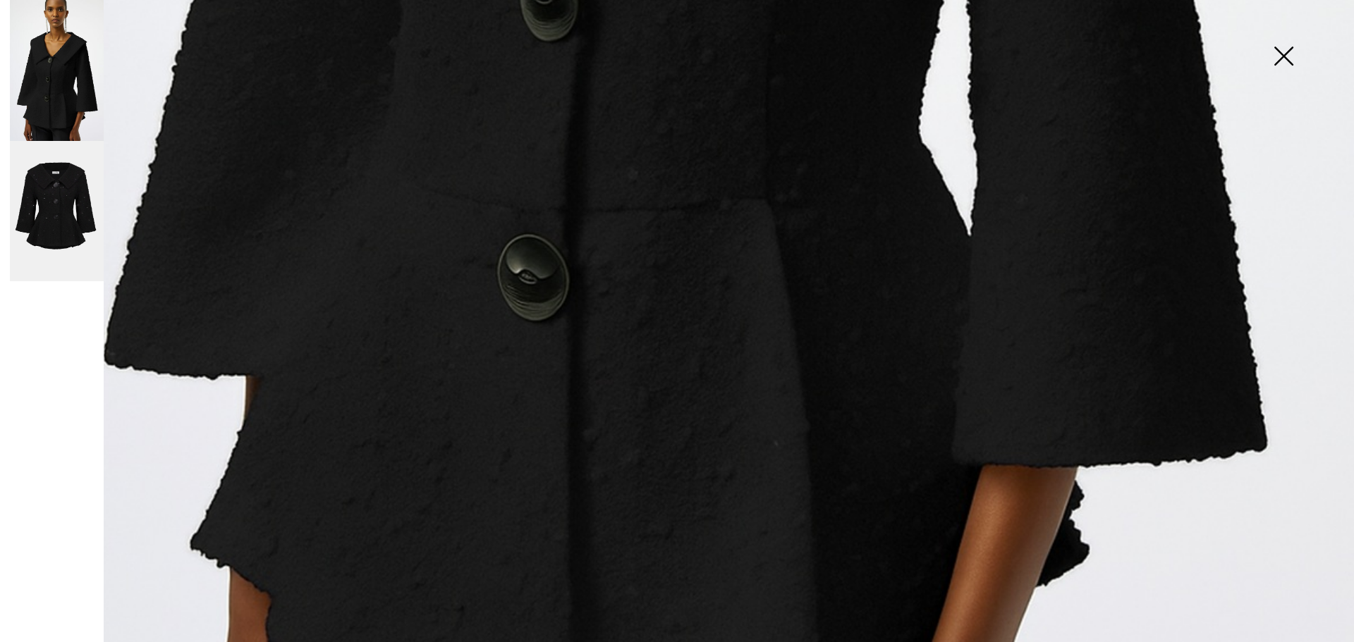
scroll to position [1373, 0]
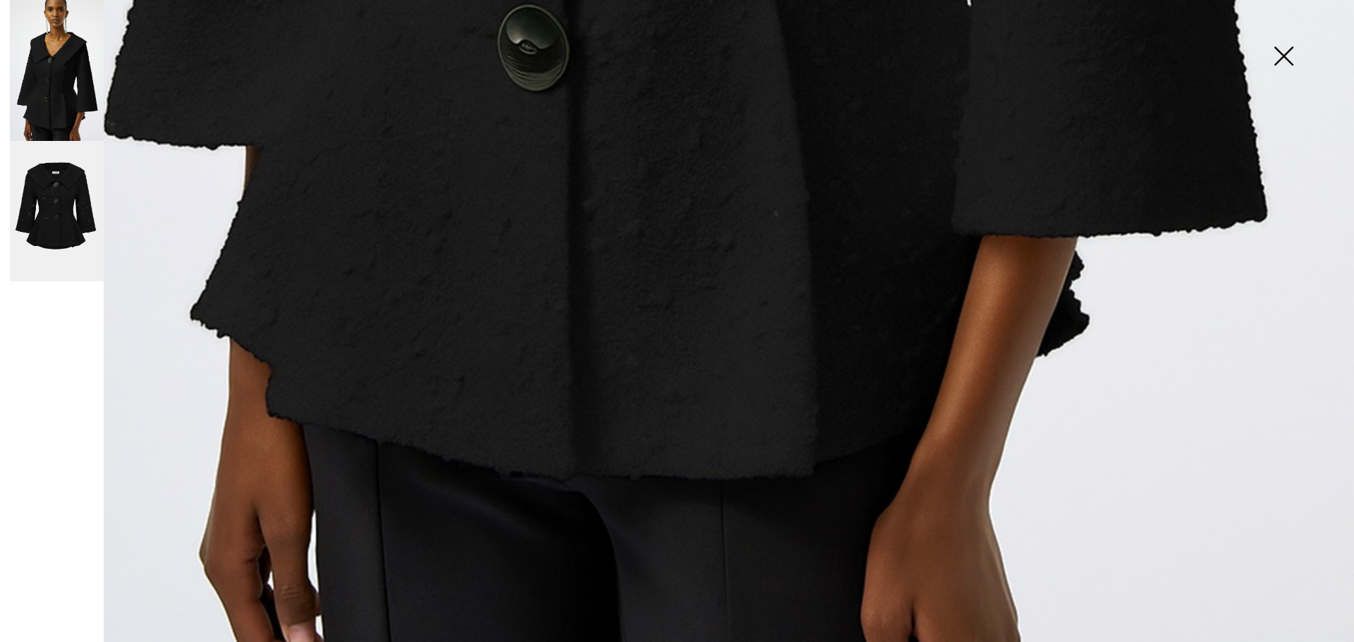
click at [1286, 56] on img at bounding box center [1283, 57] width 71 height 73
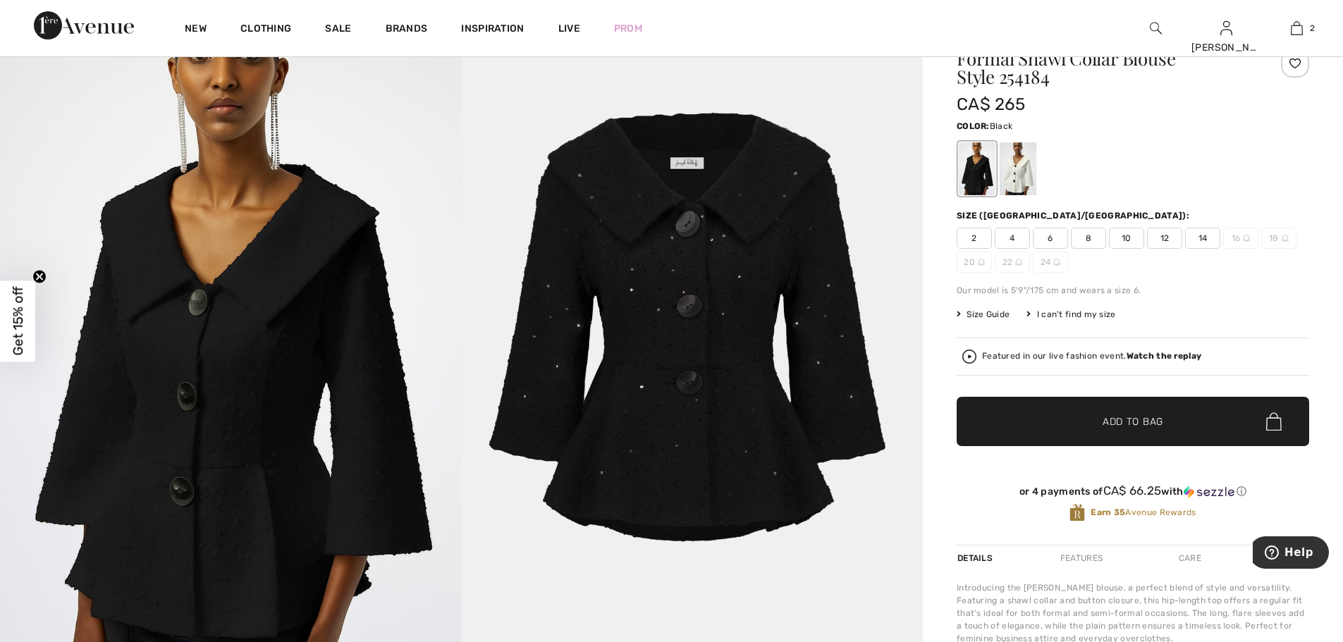
scroll to position [0, 0]
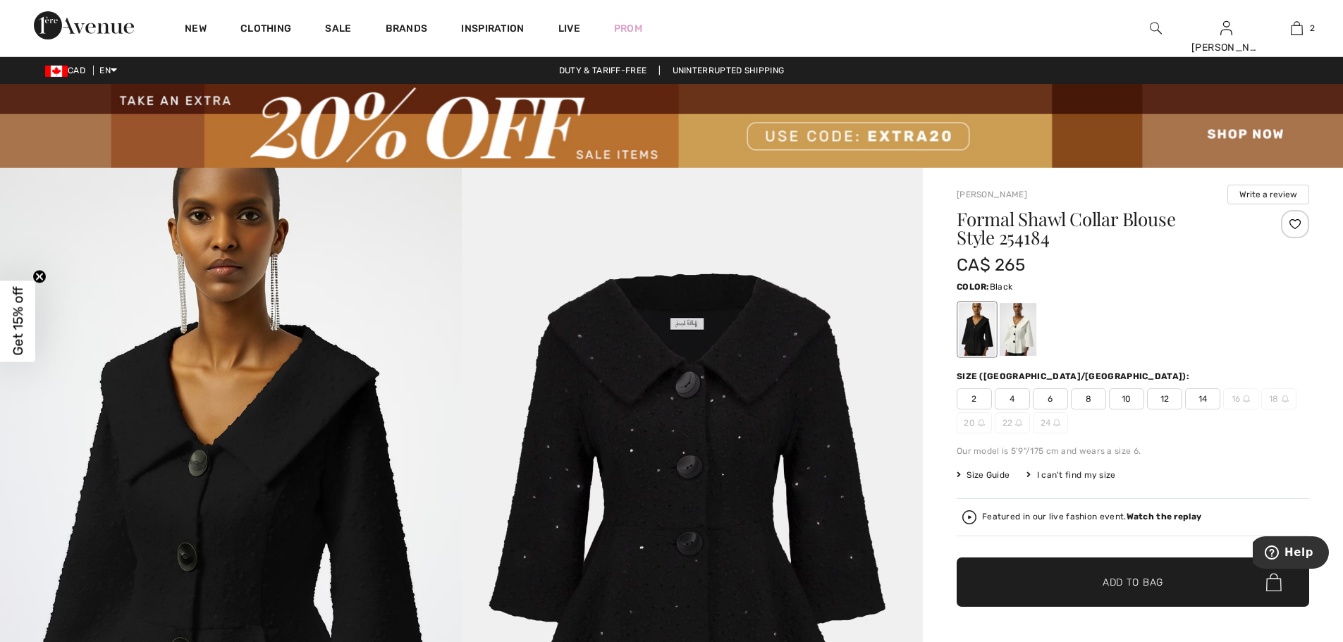
click at [1296, 227] on div at bounding box center [1295, 224] width 28 height 28
click at [1297, 223] on div at bounding box center [1295, 224] width 28 height 28
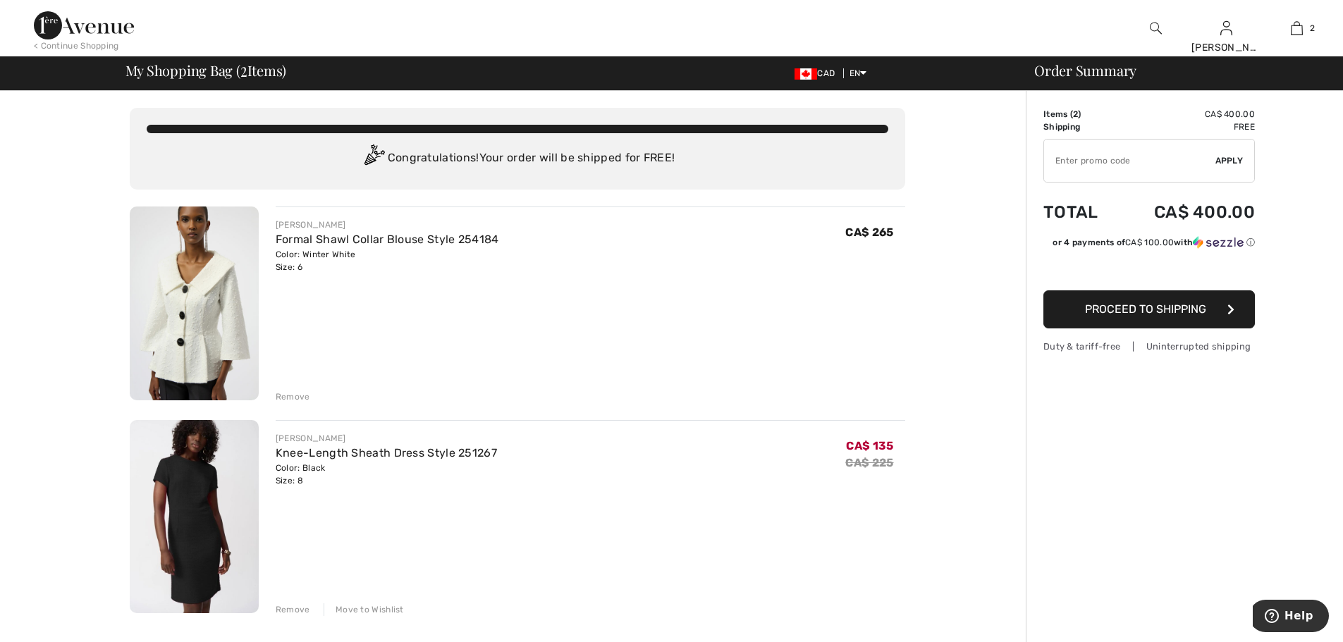
click at [293, 397] on div "Remove" at bounding box center [293, 397] width 35 height 13
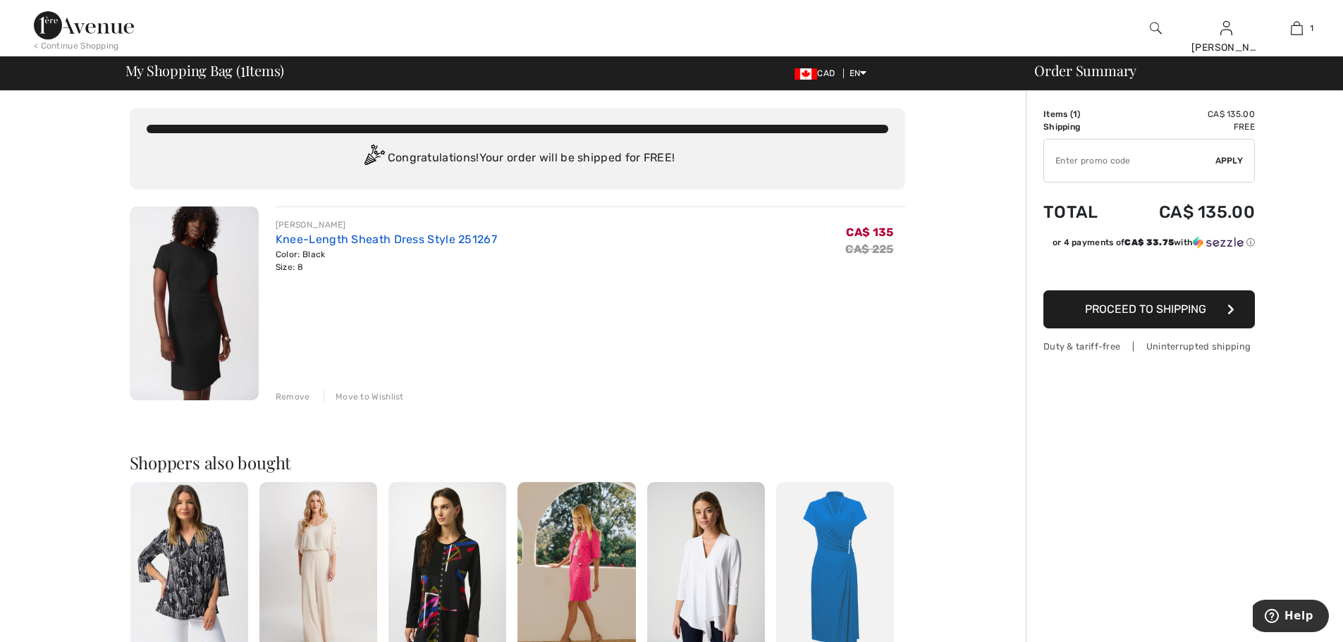
click at [366, 239] on link "Knee-Length Sheath Dress Style 251267" at bounding box center [386, 239] width 221 height 13
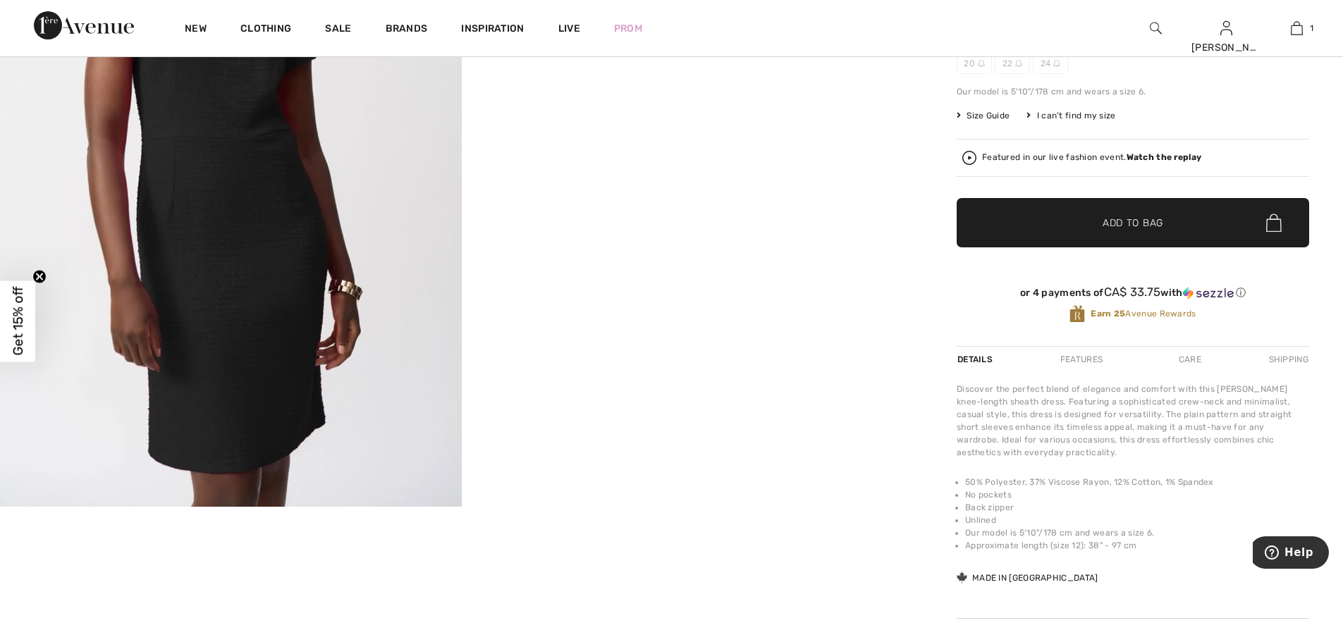
scroll to position [71, 0]
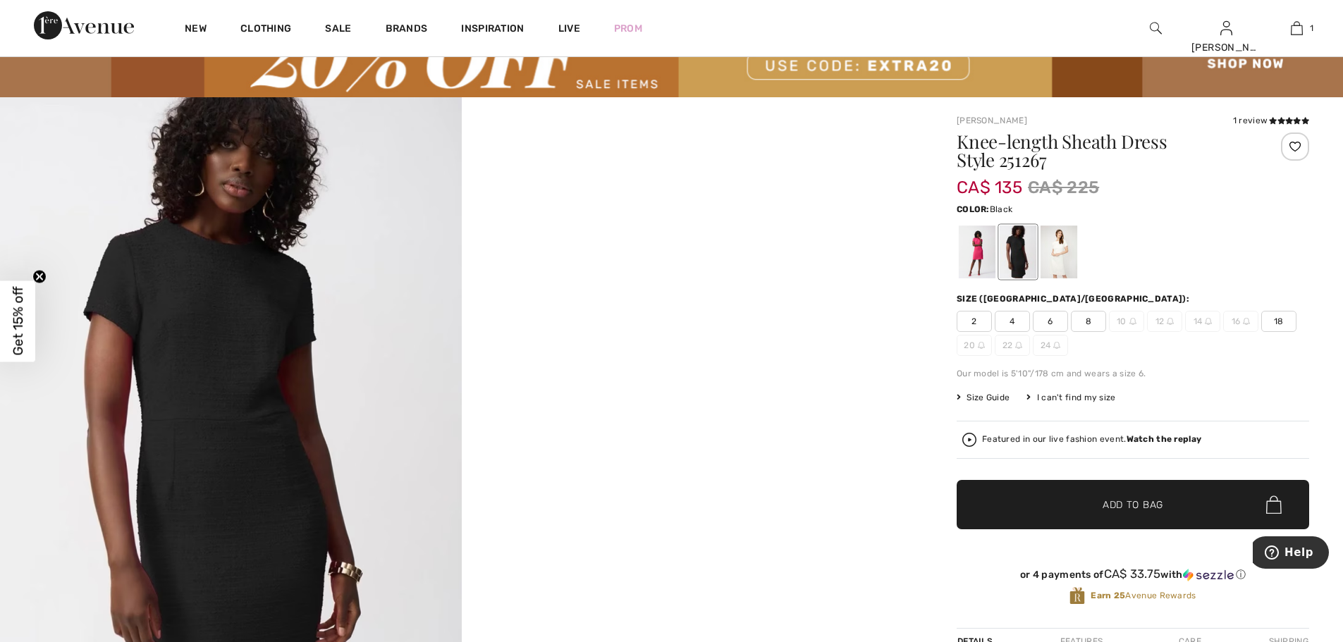
click at [960, 398] on icon at bounding box center [959, 398] width 4 height 8
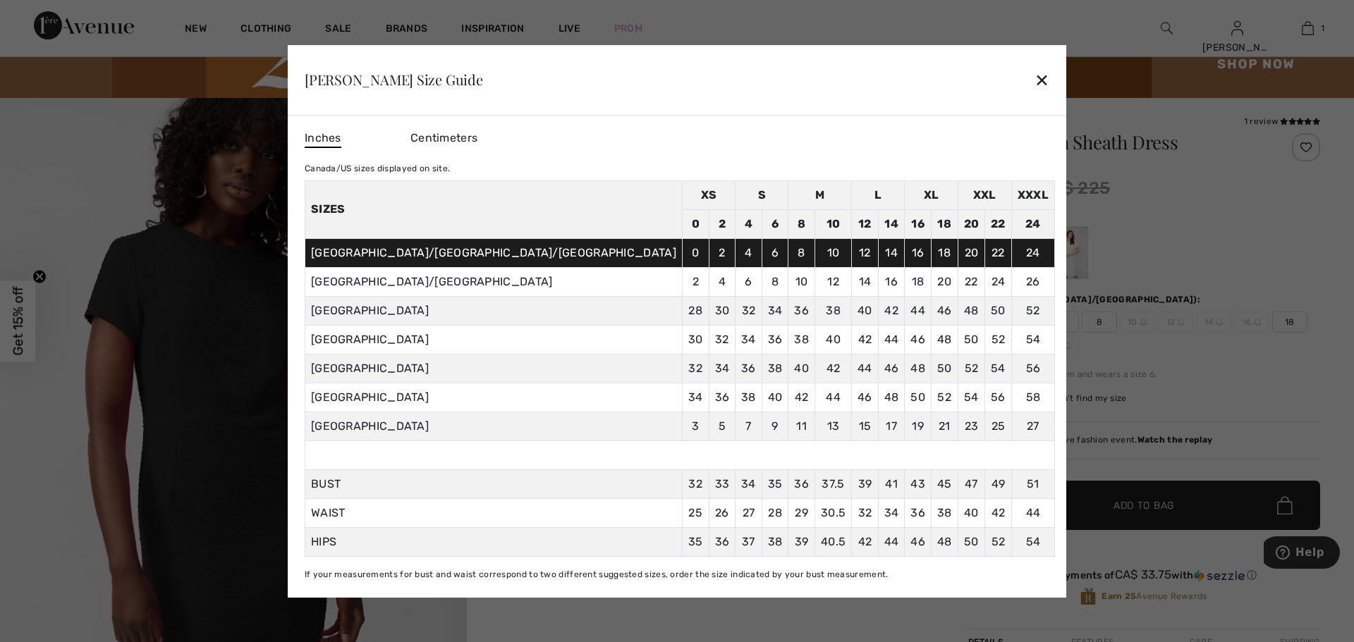
click at [1035, 83] on div "✕" at bounding box center [1042, 80] width 15 height 30
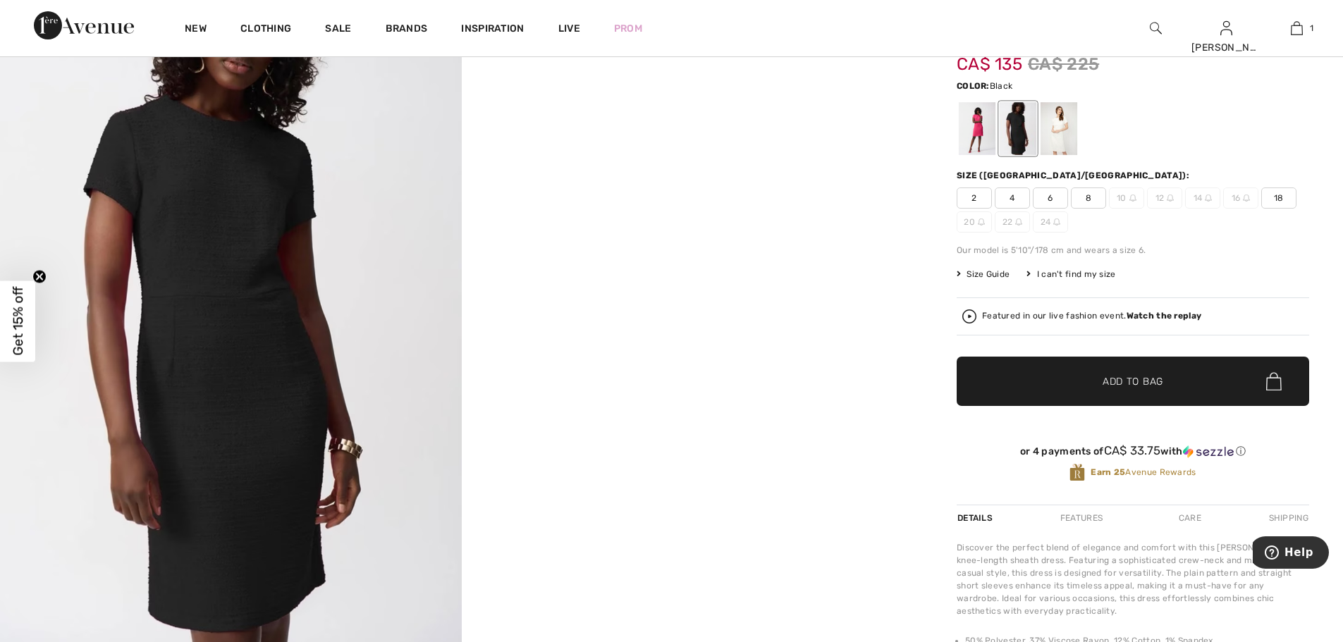
scroll to position [0, 0]
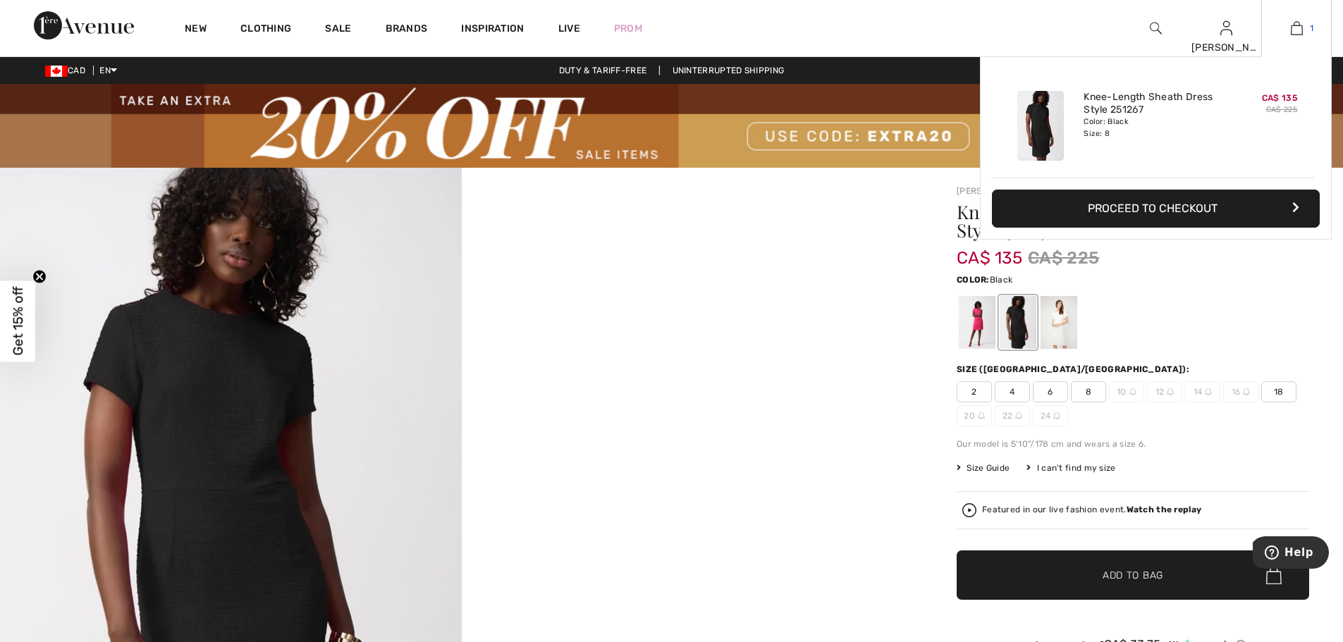
click at [1294, 28] on img at bounding box center [1297, 28] width 12 height 17
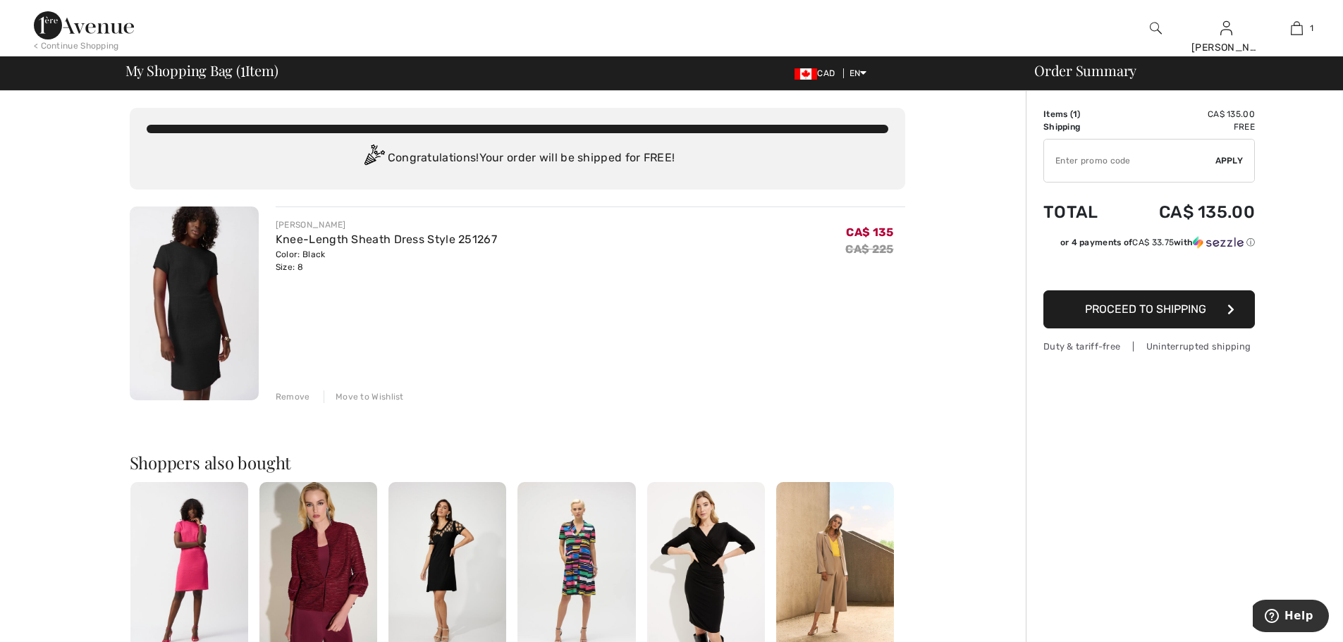
click at [1181, 307] on span "Proceed to Shipping" at bounding box center [1145, 309] width 121 height 13
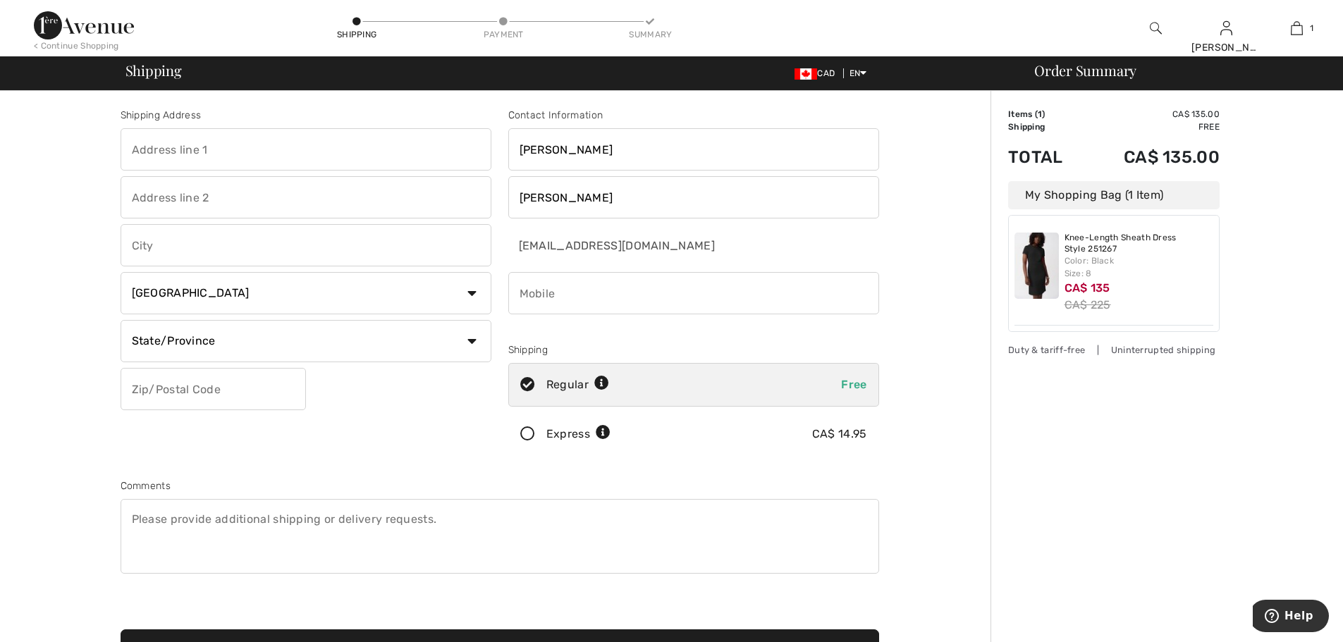
drag, startPoint x: 171, startPoint y: 150, endPoint x: 178, endPoint y: 147, distance: 7.6
click at [171, 150] on input "text" at bounding box center [306, 149] width 371 height 42
drag, startPoint x: 246, startPoint y: 151, endPoint x: 327, endPoint y: 152, distance: 81.1
click at [327, 152] on input "240 dorchester drive, grimsby" at bounding box center [306, 149] width 371 height 42
type input "240 Dorchester Drive"
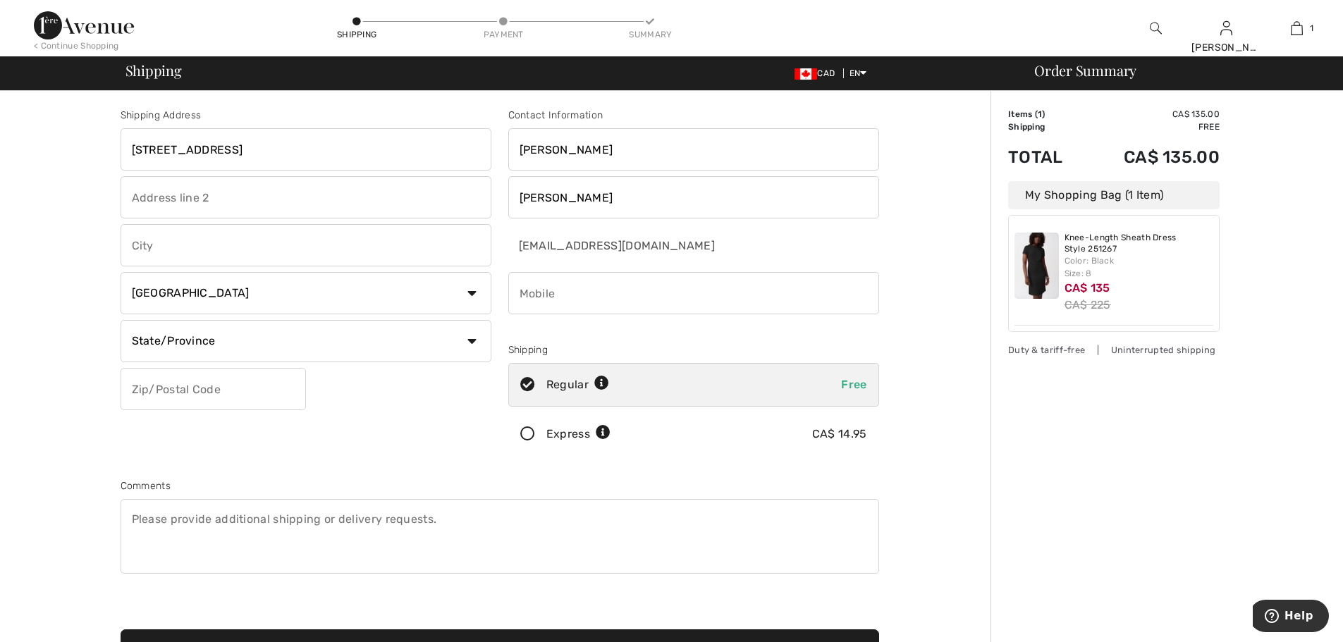
click at [202, 257] on input "text" at bounding box center [306, 245] width 371 height 42
type input "Grimsby"
click at [278, 341] on select "State/Province Alberta British Columbia Manitoba New Brunswick Newfoundland and…" at bounding box center [306, 341] width 371 height 42
select select "ON"
click at [121, 320] on select "State/Province Alberta British Columbia Manitoba New Brunswick Newfoundland and…" at bounding box center [306, 341] width 371 height 42
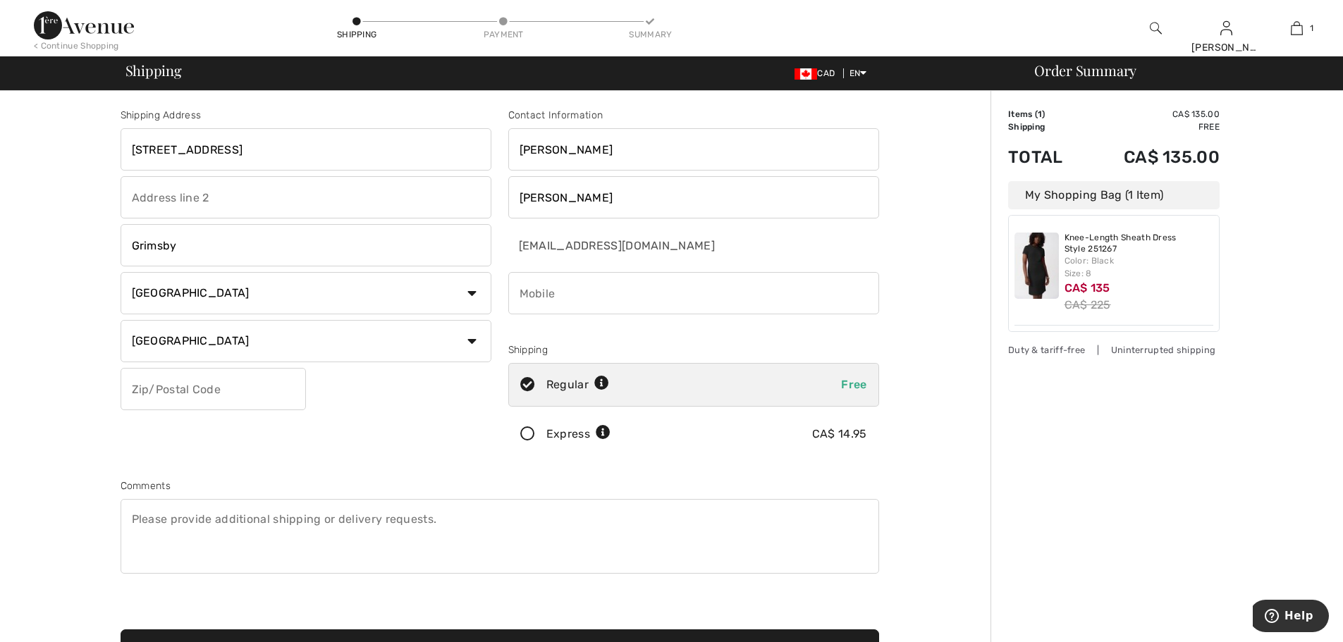
click at [214, 394] on input "text" at bounding box center [213, 389] width 185 height 42
type input "L3M5K7"
click at [760, 523] on textarea at bounding box center [500, 536] width 759 height 75
click at [588, 279] on input "phone" at bounding box center [693, 293] width 371 height 42
type input "9057066072"
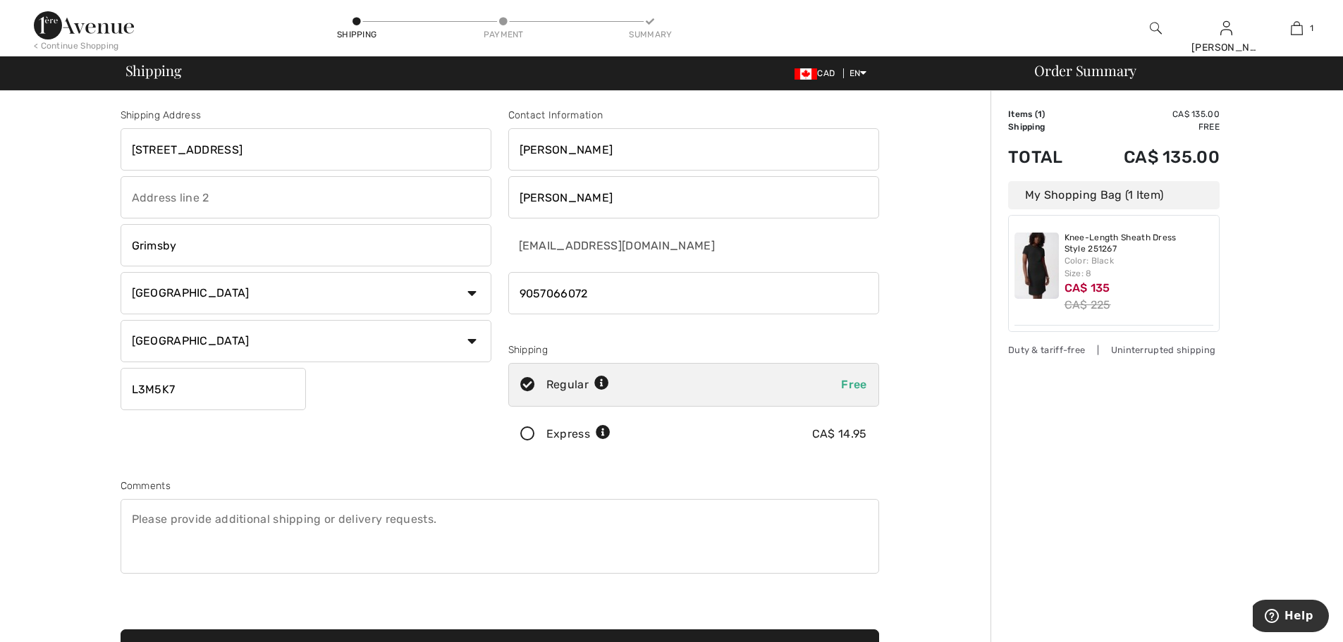
click at [767, 494] on div "Comments" at bounding box center [500, 529] width 776 height 100
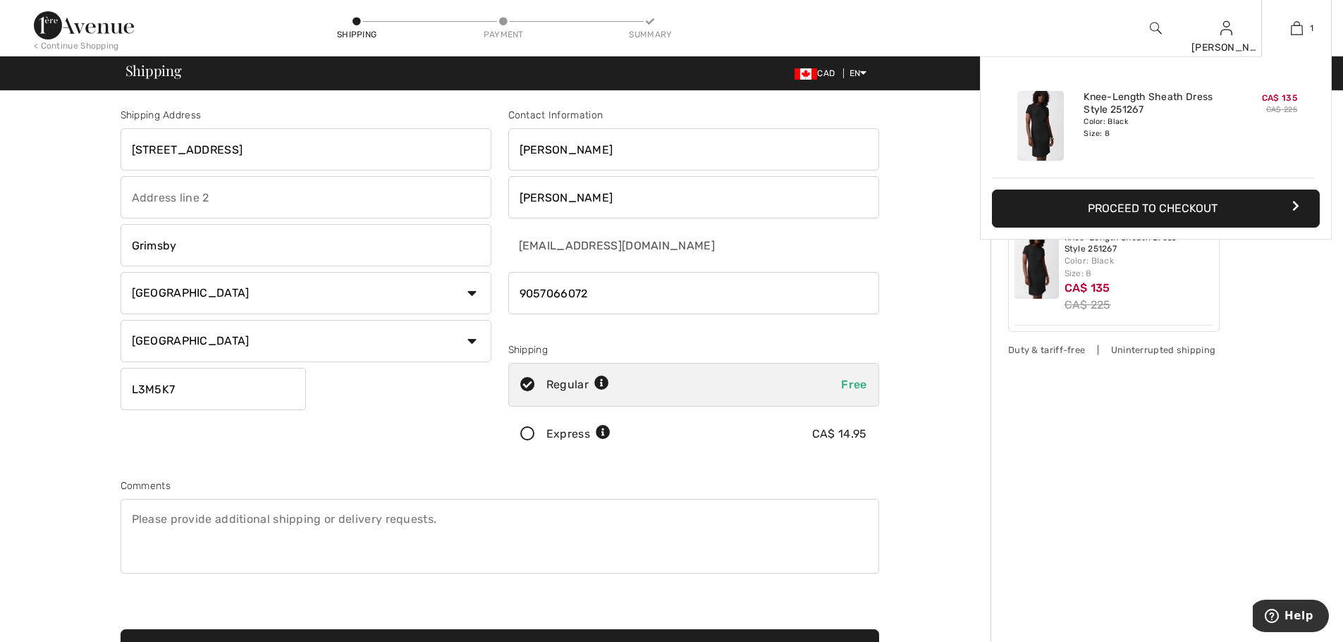
click at [1164, 201] on button "Proceed to Checkout" at bounding box center [1156, 209] width 328 height 38
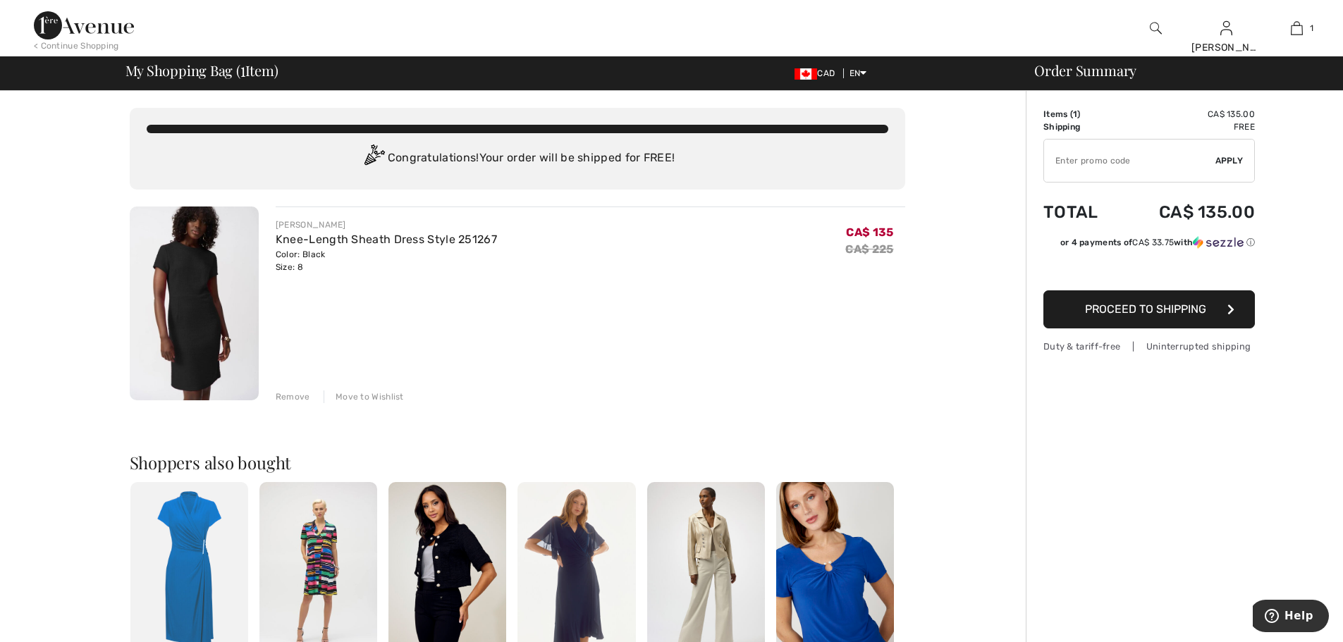
click at [1128, 166] on input "TEXT" at bounding box center [1129, 161] width 171 height 42
type input "EXTRA20"
click at [1224, 159] on span "Apply" at bounding box center [1230, 160] width 28 height 13
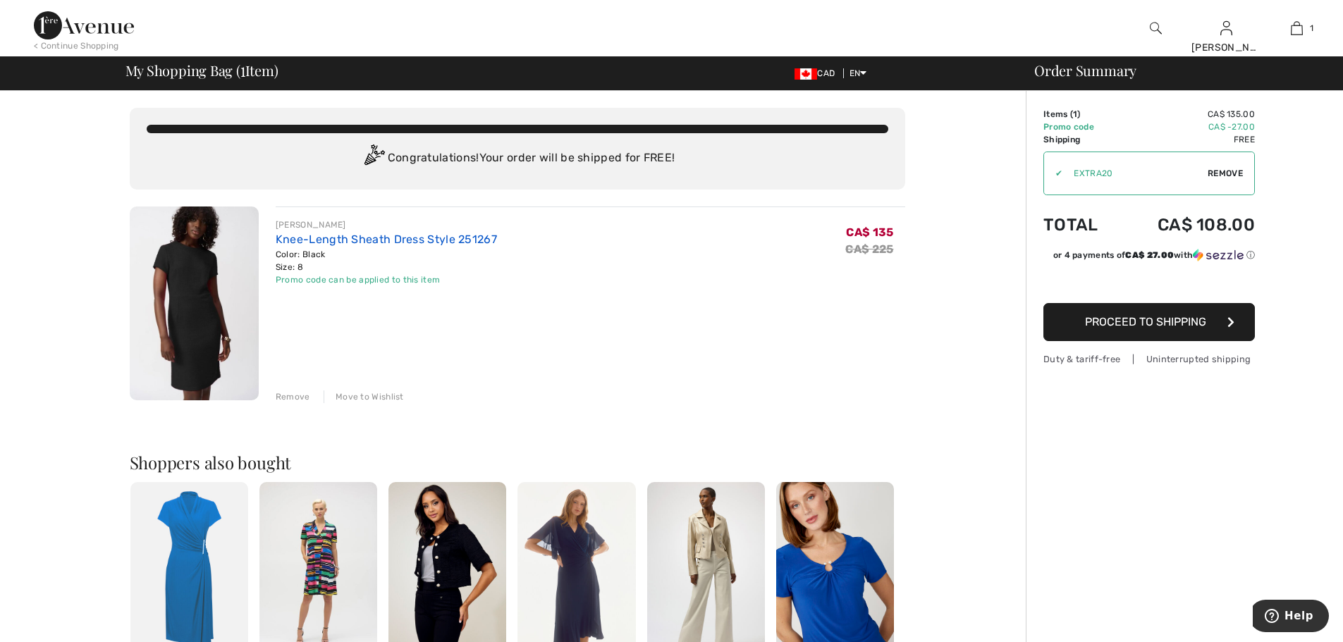
click at [380, 242] on link "Knee-Length Sheath Dress Style 251267" at bounding box center [386, 239] width 221 height 13
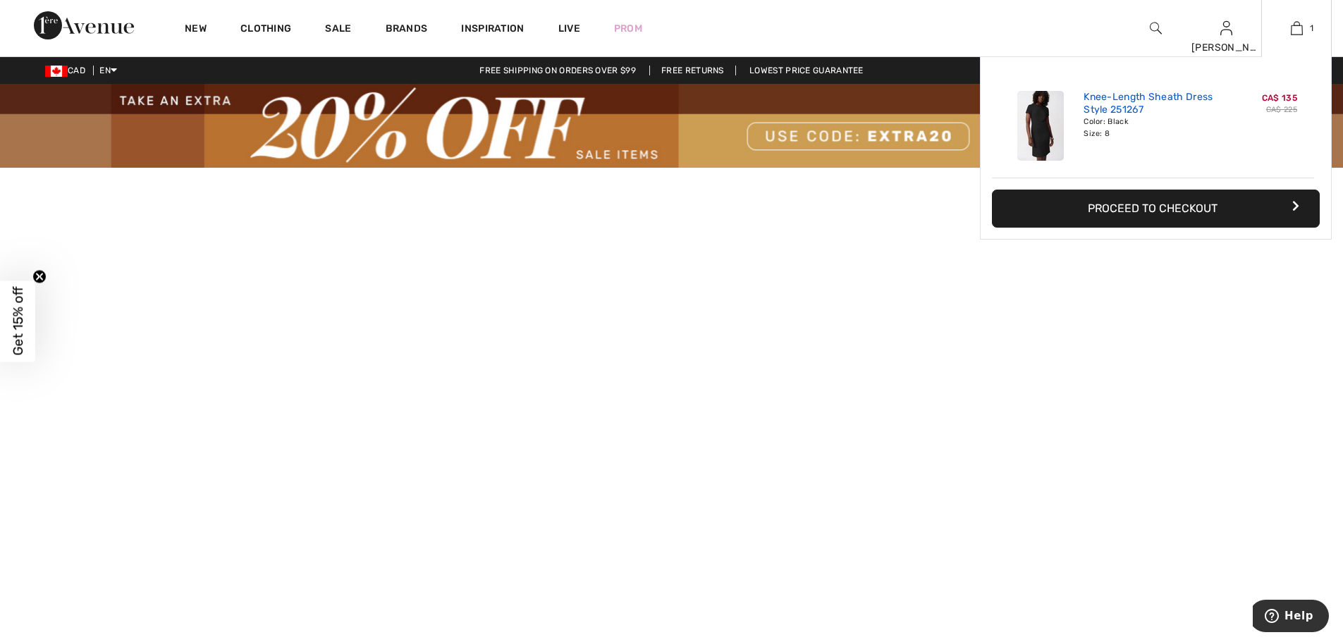
click at [1100, 97] on link "Knee-Length Sheath Dress Style 251267" at bounding box center [1153, 103] width 139 height 25
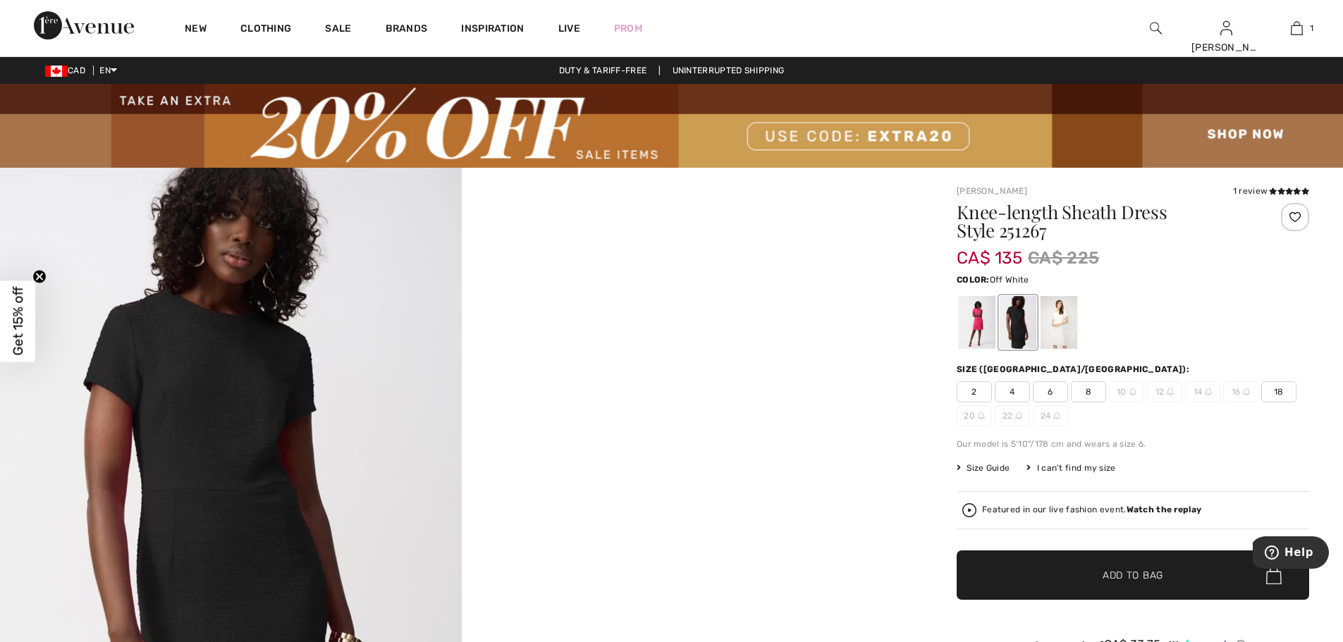
click at [1059, 315] on div at bounding box center [1059, 322] width 37 height 53
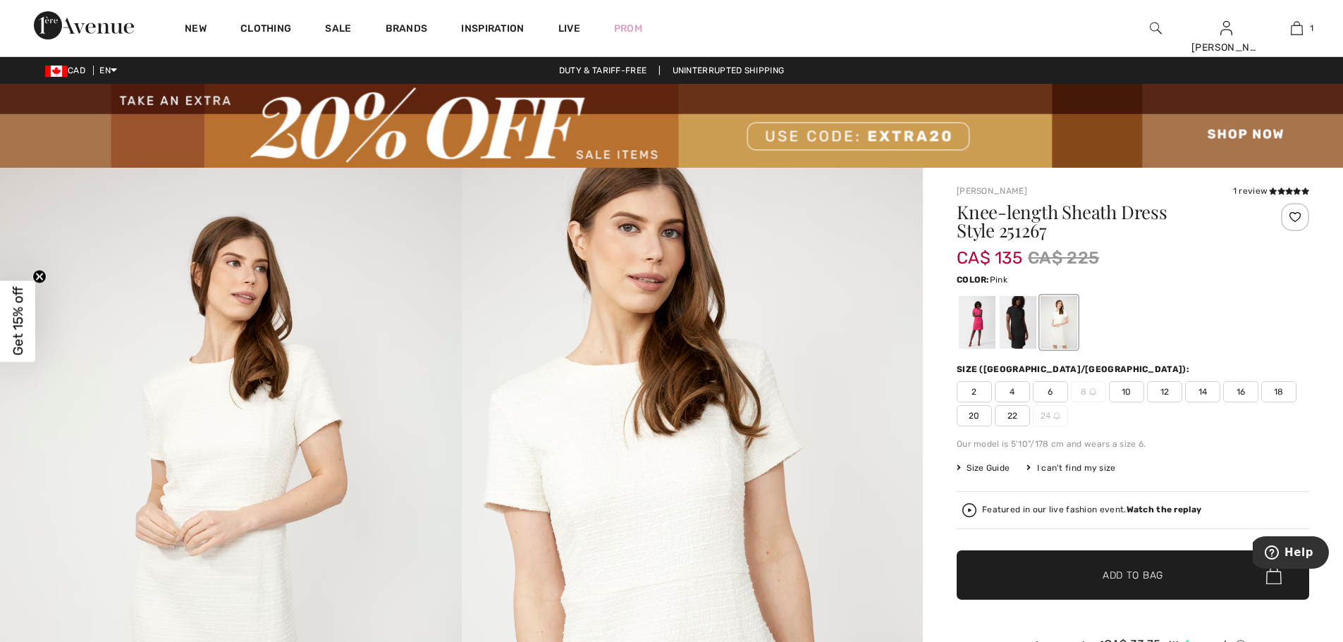
click at [982, 308] on div at bounding box center [977, 322] width 37 height 53
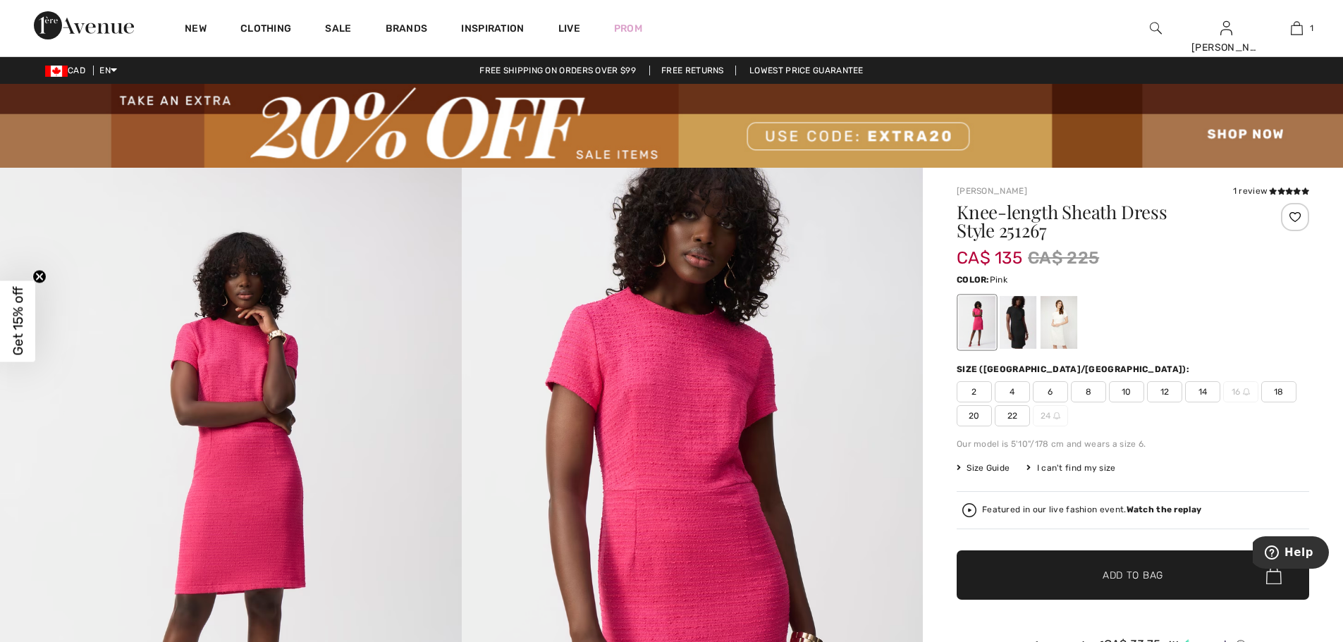
click at [1298, 213] on div at bounding box center [1295, 217] width 28 height 28
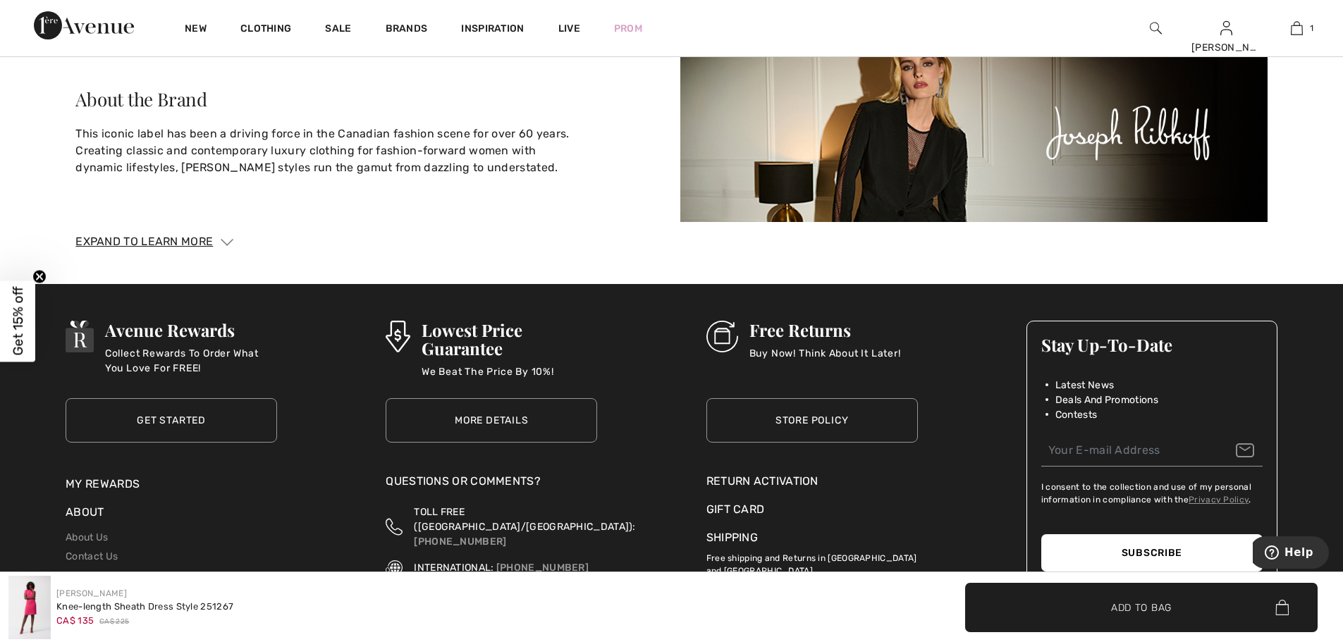
scroll to position [3570, 0]
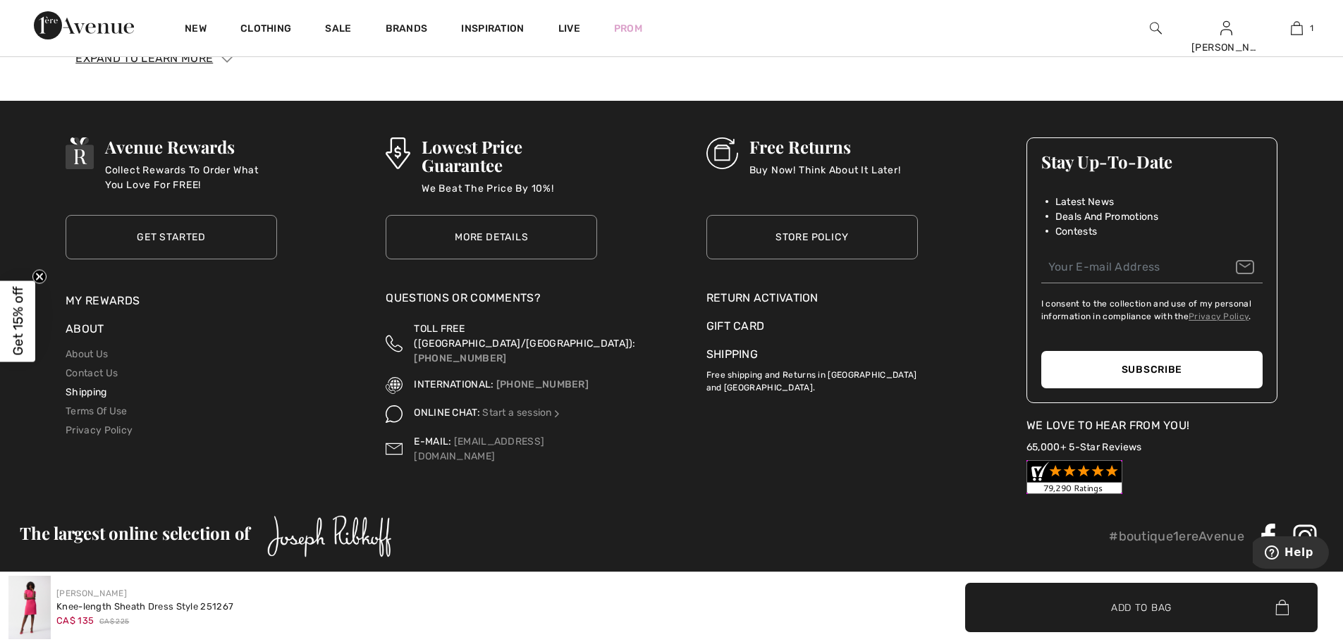
click at [84, 386] on link "Shipping" at bounding box center [86, 392] width 41 height 12
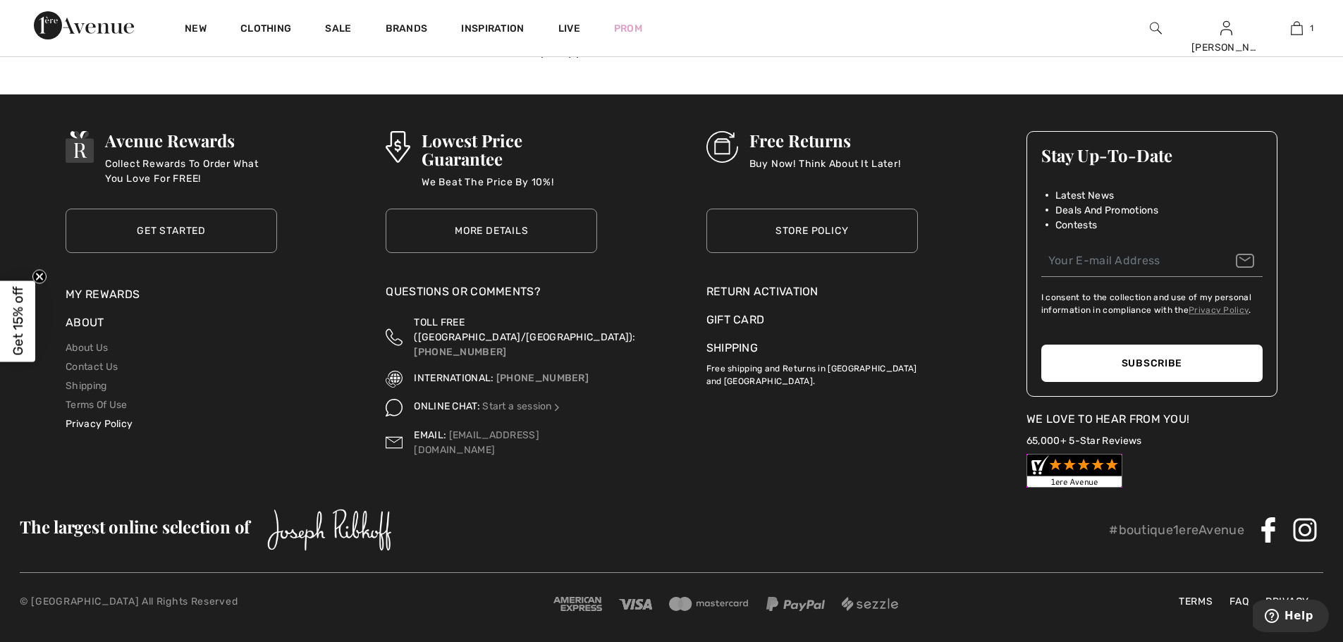
scroll to position [442, 0]
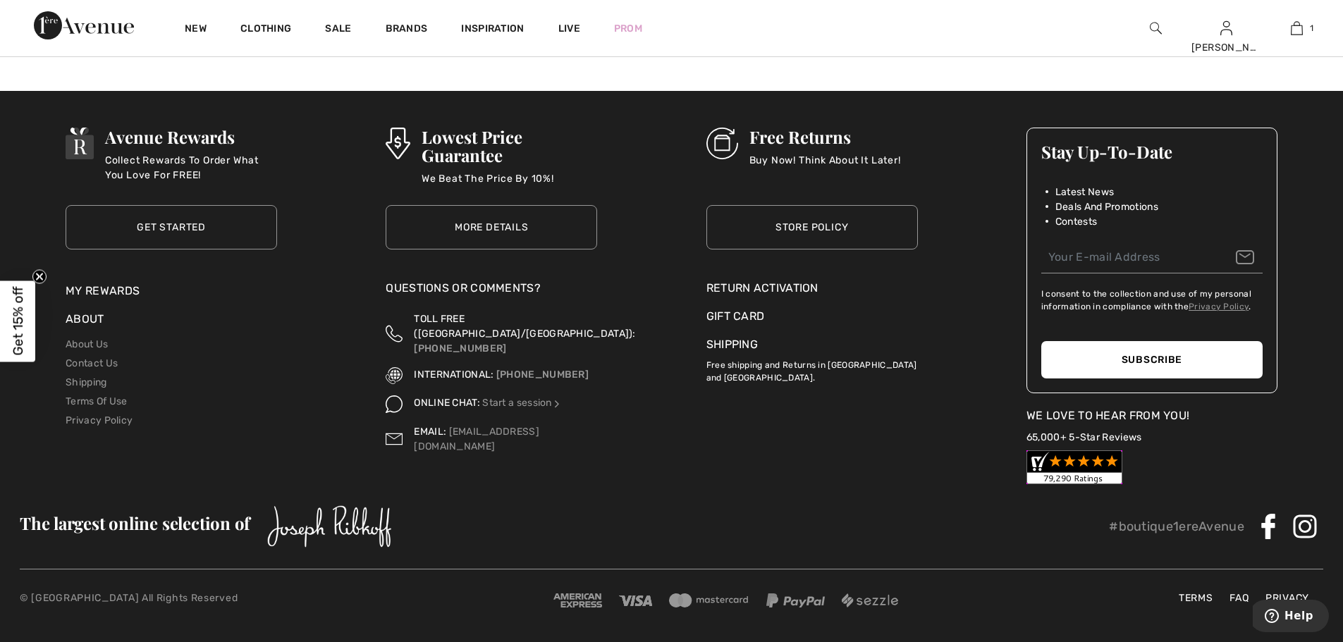
click at [835, 226] on link "Store Policy" at bounding box center [813, 227] width 212 height 44
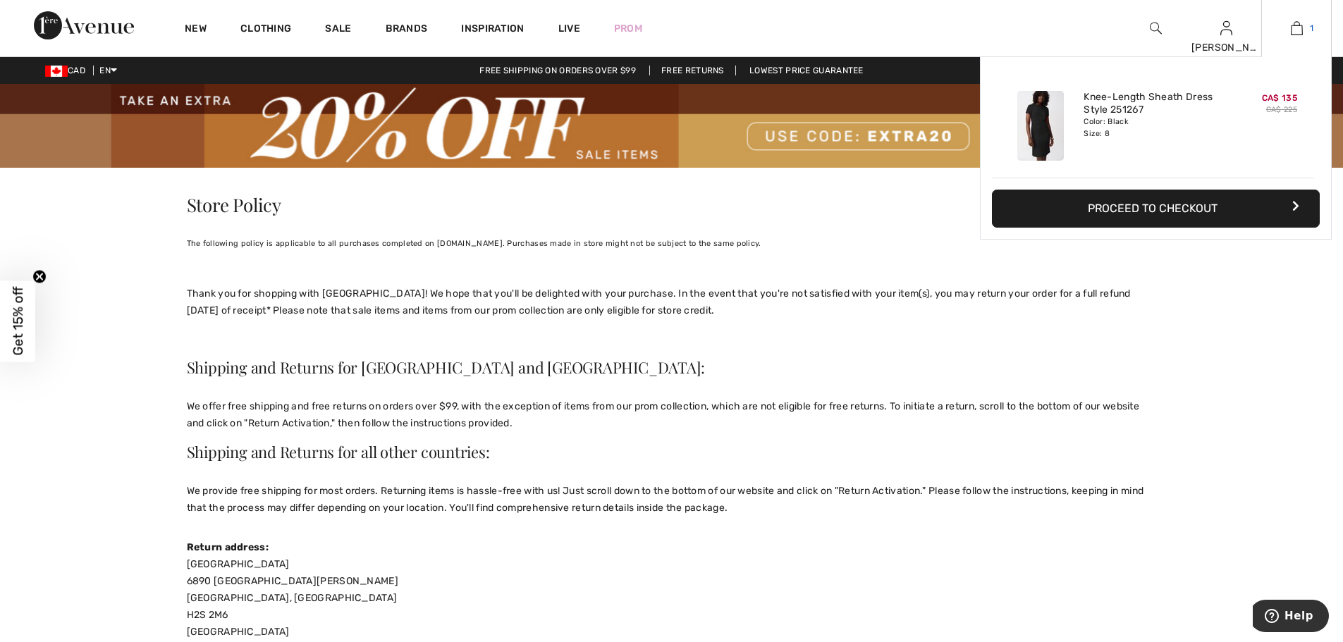
click at [1305, 30] on link "1" at bounding box center [1296, 28] width 69 height 17
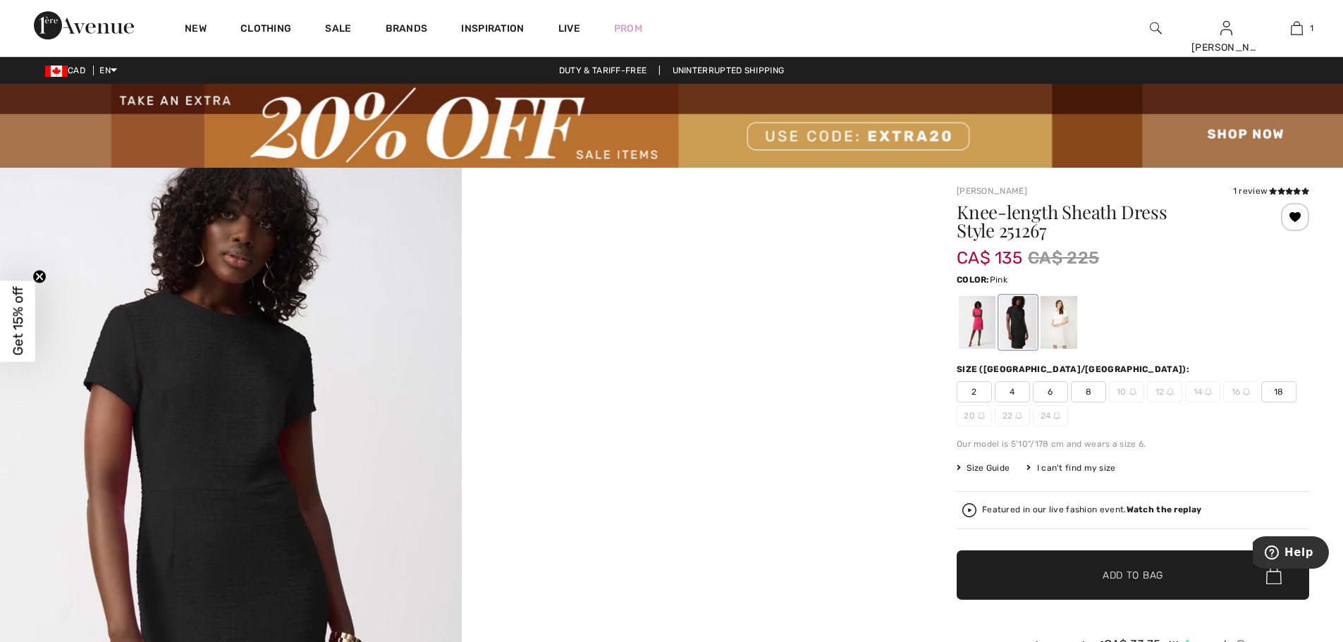
click at [980, 312] on div at bounding box center [977, 322] width 37 height 53
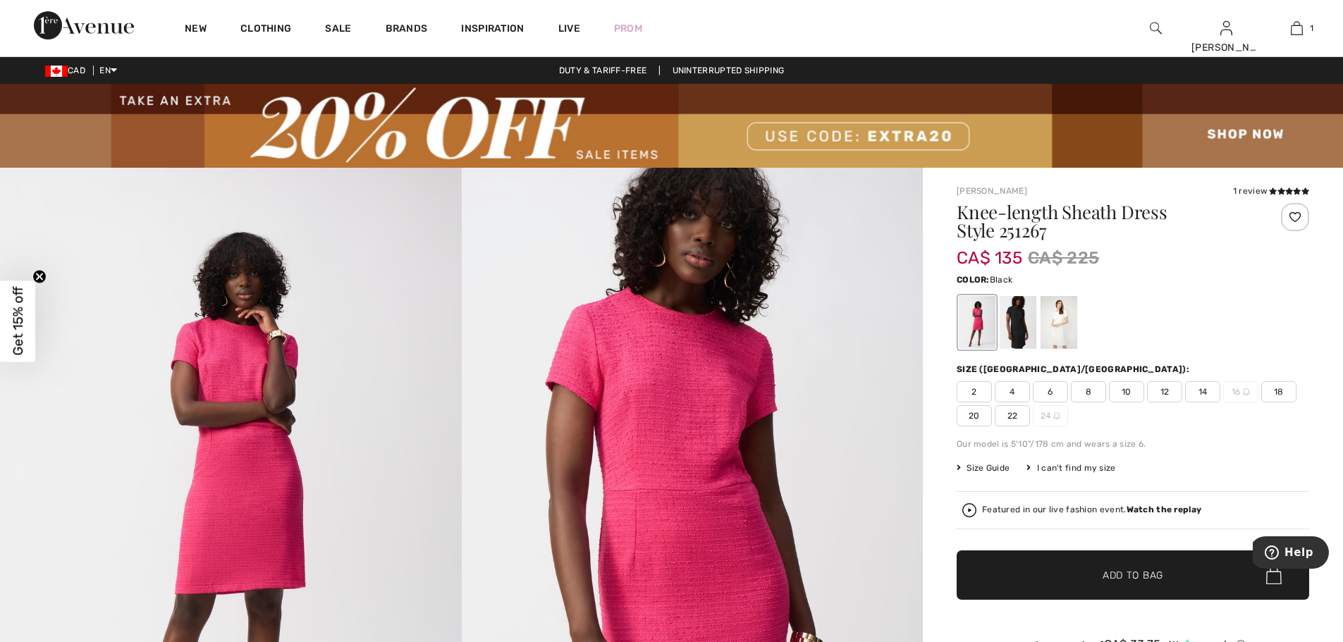
click at [1030, 314] on div at bounding box center [1018, 322] width 37 height 53
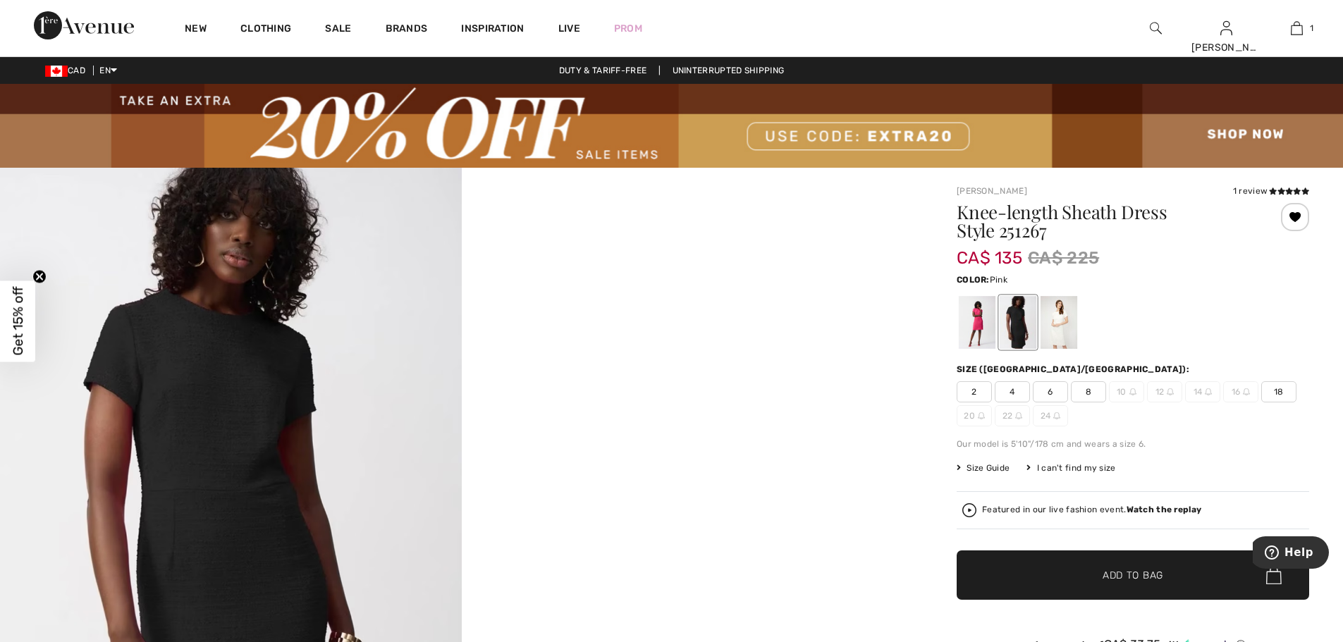
click at [977, 318] on div at bounding box center [977, 322] width 37 height 53
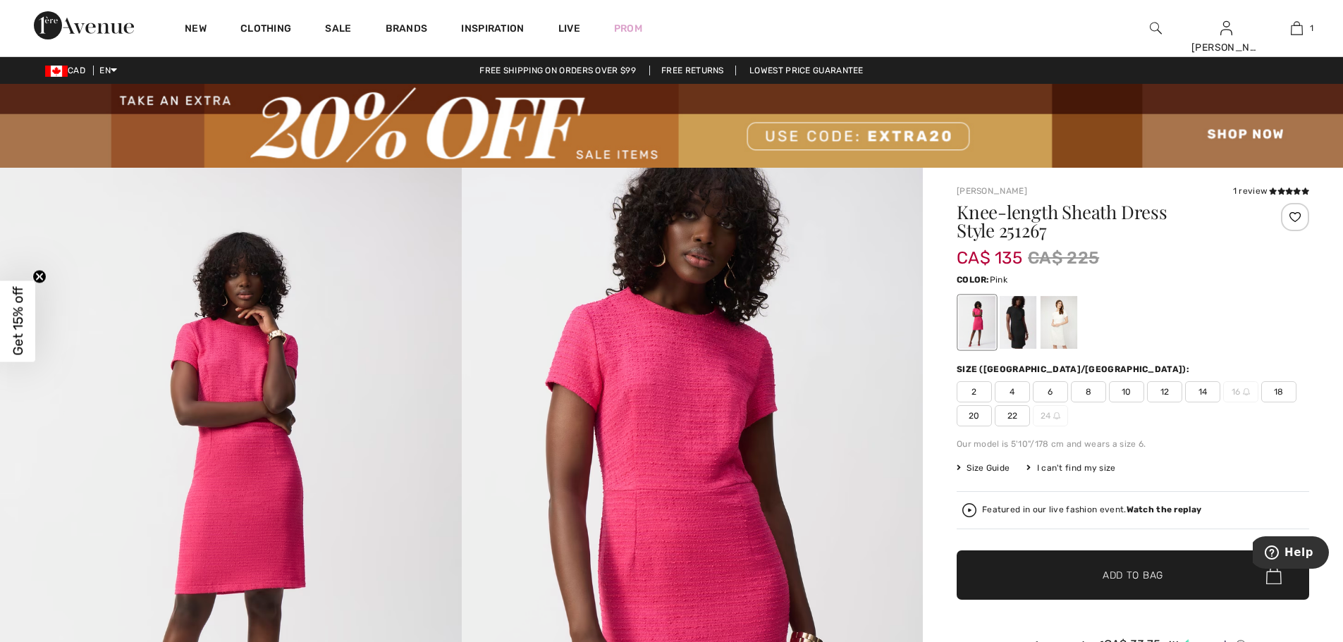
click at [1299, 220] on div at bounding box center [1295, 217] width 28 height 28
click at [1305, 212] on div at bounding box center [1295, 217] width 28 height 28
click at [1063, 318] on div at bounding box center [1059, 322] width 37 height 53
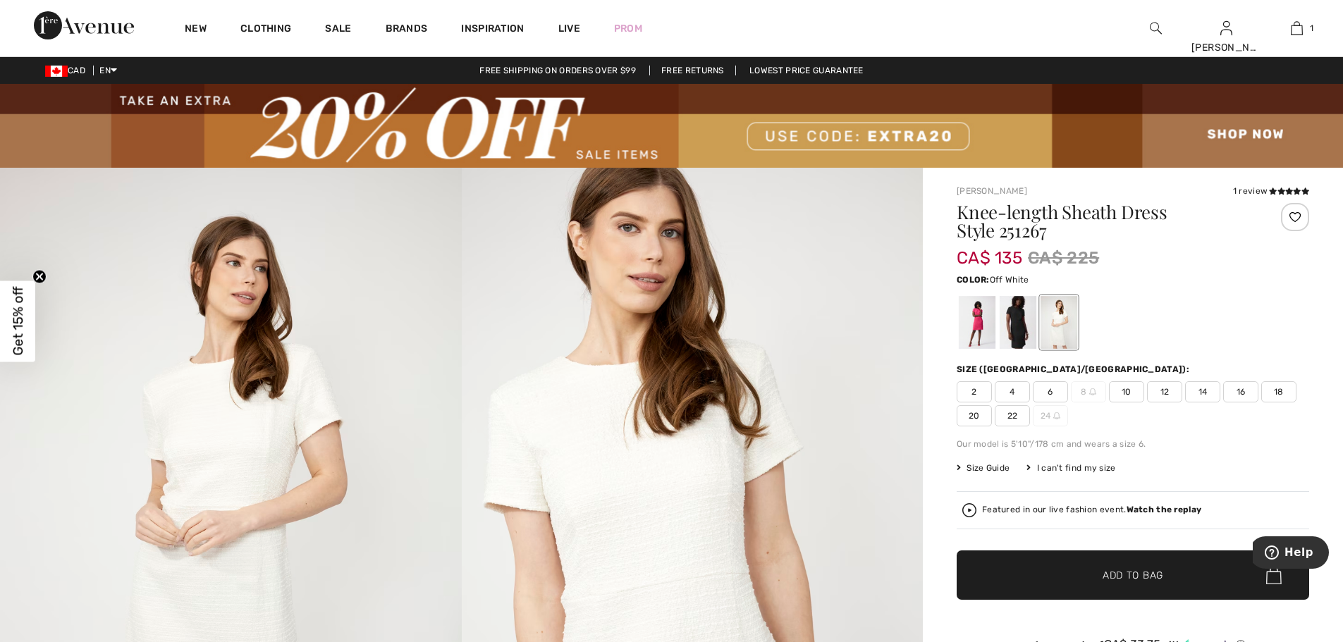
click at [1291, 213] on div at bounding box center [1295, 217] width 28 height 28
drag, startPoint x: 1291, startPoint y: 212, endPoint x: 1298, endPoint y: 211, distance: 7.8
click at [1291, 212] on div "Removed from Wishlist" at bounding box center [1295, 217] width 28 height 28
click at [1017, 313] on div at bounding box center [1018, 322] width 37 height 53
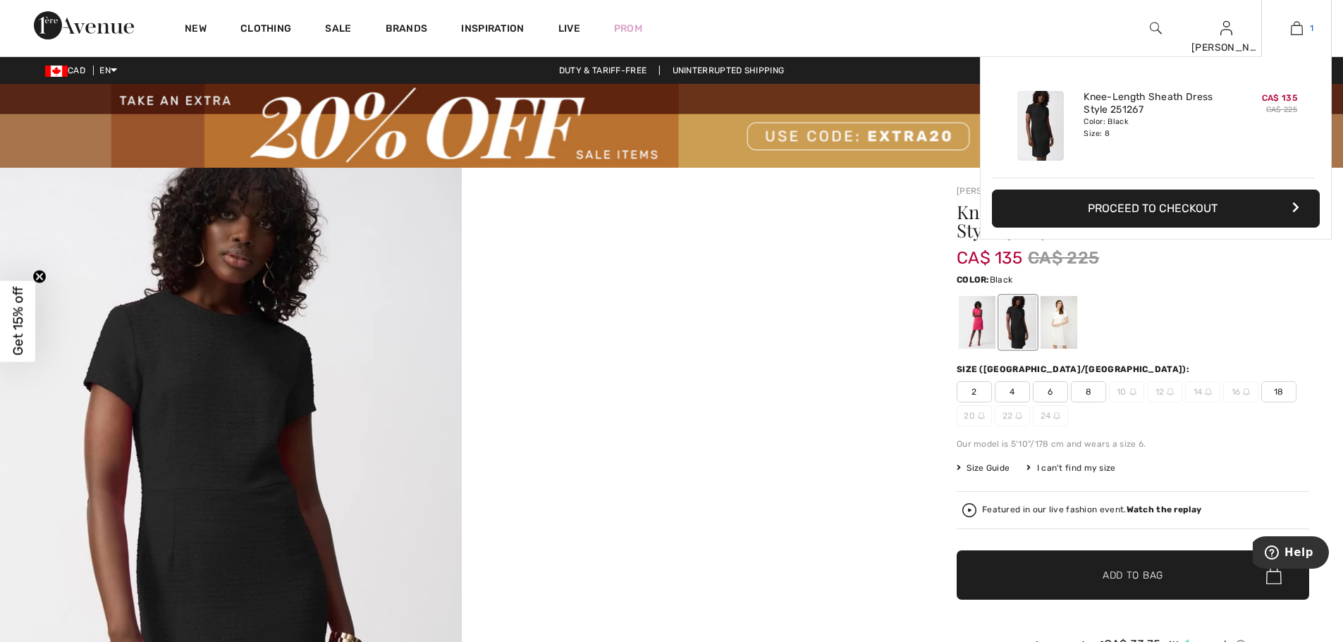
click at [1298, 32] on img at bounding box center [1297, 28] width 12 height 17
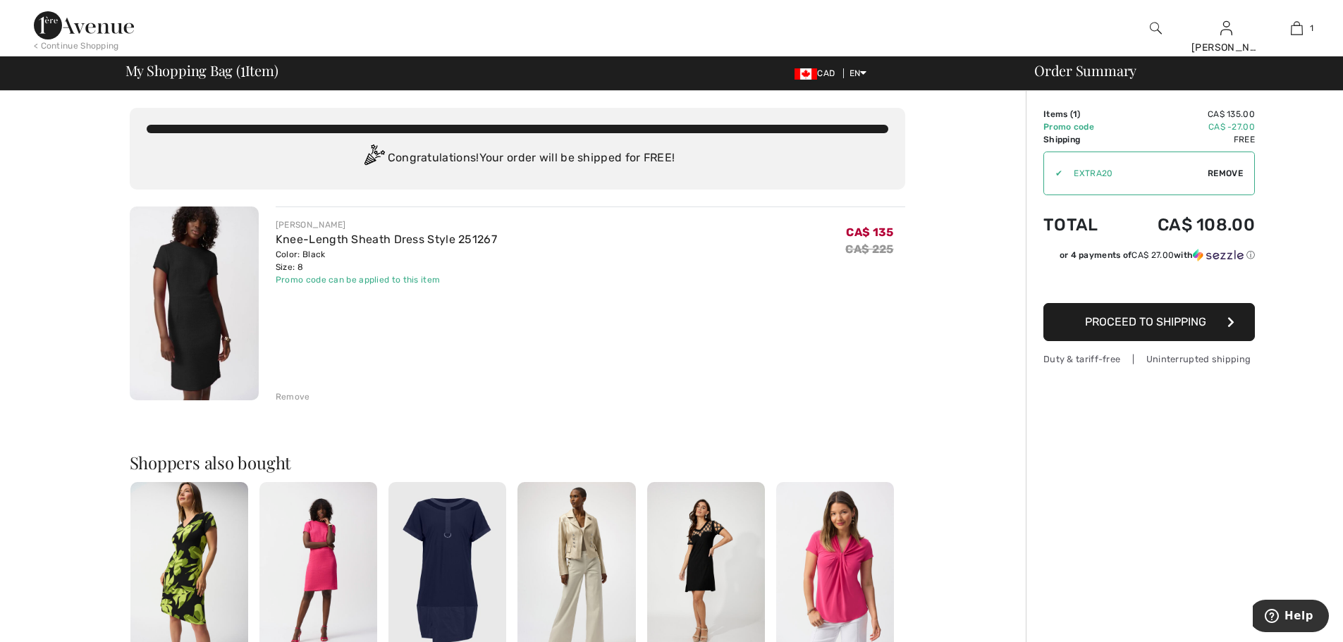
click at [1114, 324] on span "Proceed to Shipping" at bounding box center [1145, 321] width 121 height 13
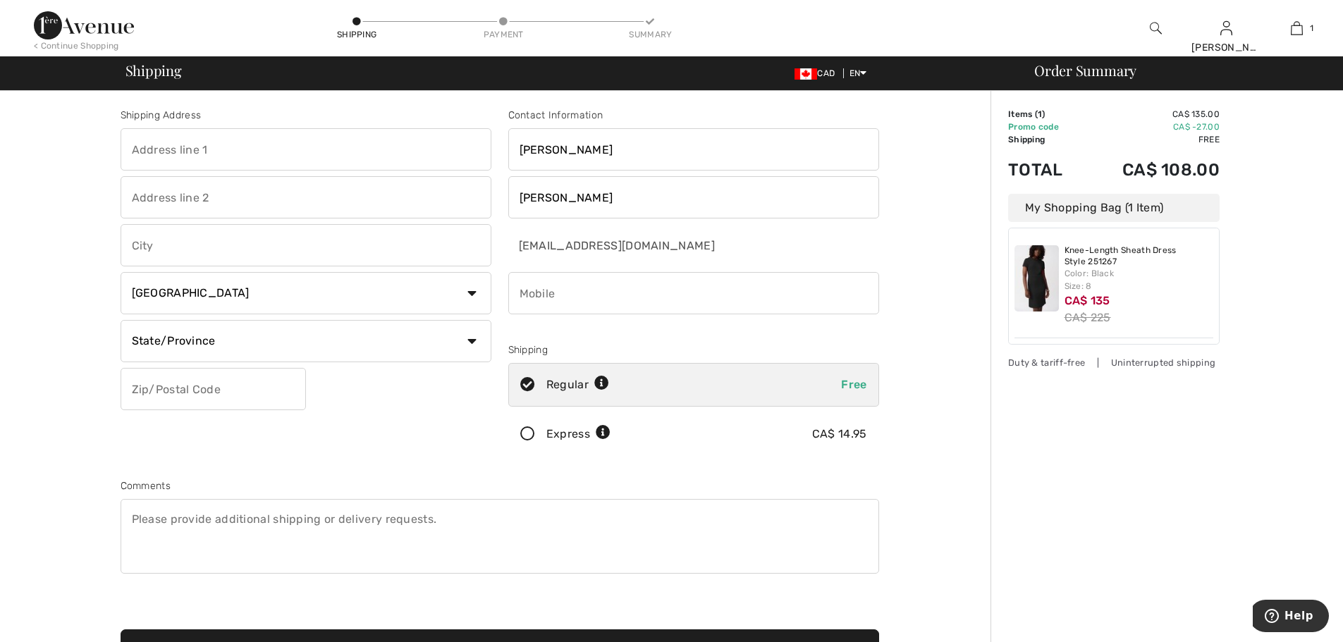
click at [197, 158] on input "text" at bounding box center [306, 149] width 371 height 42
type input "[STREET_ADDRESS]"
click at [245, 252] on input "text" at bounding box center [306, 245] width 371 height 42
type input "Grimsby"
click at [263, 359] on select "State/Province [GEOGRAPHIC_DATA] [GEOGRAPHIC_DATA] [GEOGRAPHIC_DATA] [GEOGRAPHI…" at bounding box center [306, 341] width 371 height 42
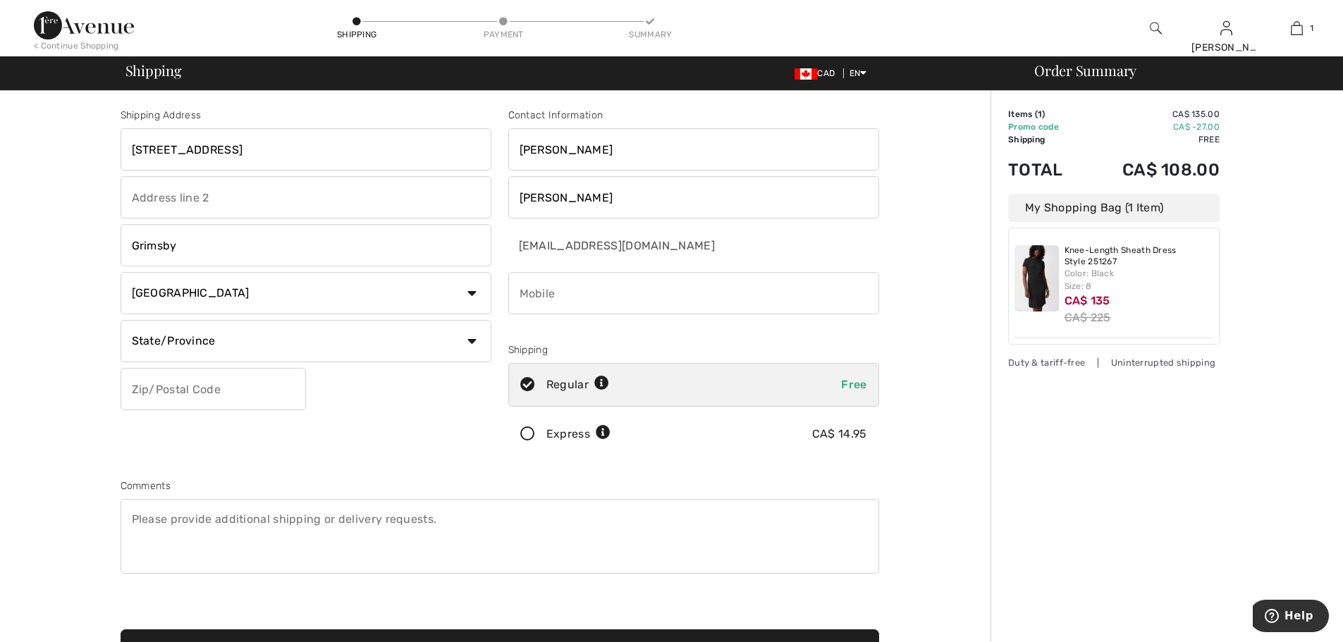
select select "ON"
click at [121, 320] on select "State/Province [GEOGRAPHIC_DATA] [GEOGRAPHIC_DATA] [GEOGRAPHIC_DATA] [GEOGRAPHI…" at bounding box center [306, 341] width 371 height 42
click at [185, 392] on input "text" at bounding box center [213, 389] width 185 height 42
type input "L3M5K7"
drag, startPoint x: 616, startPoint y: 279, endPoint x: 630, endPoint y: 287, distance: 16.1
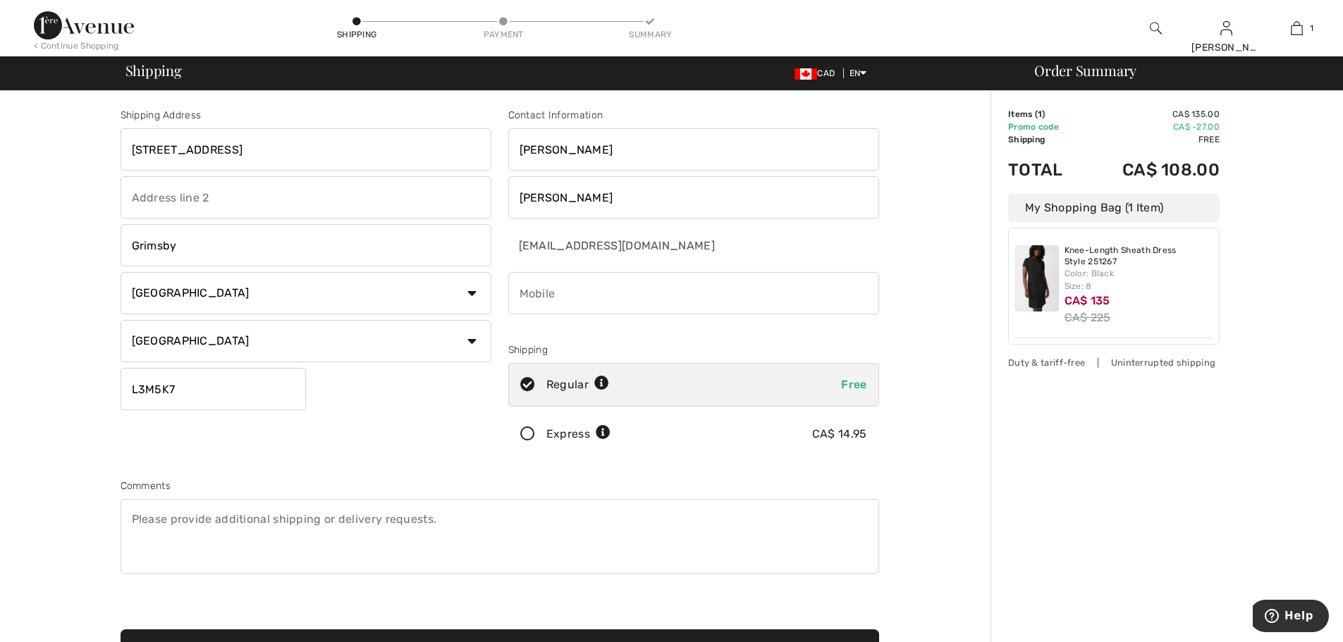
click at [616, 279] on input "phone" at bounding box center [693, 293] width 371 height 42
type input "9057066072"
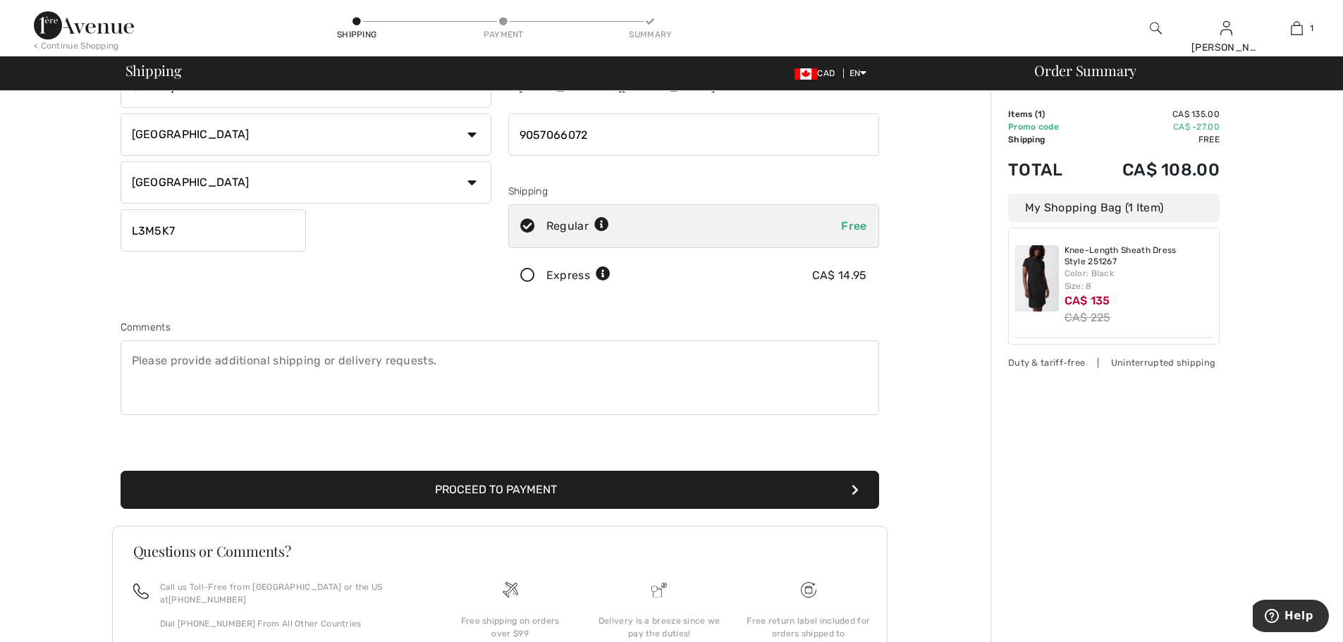
scroll to position [264, 0]
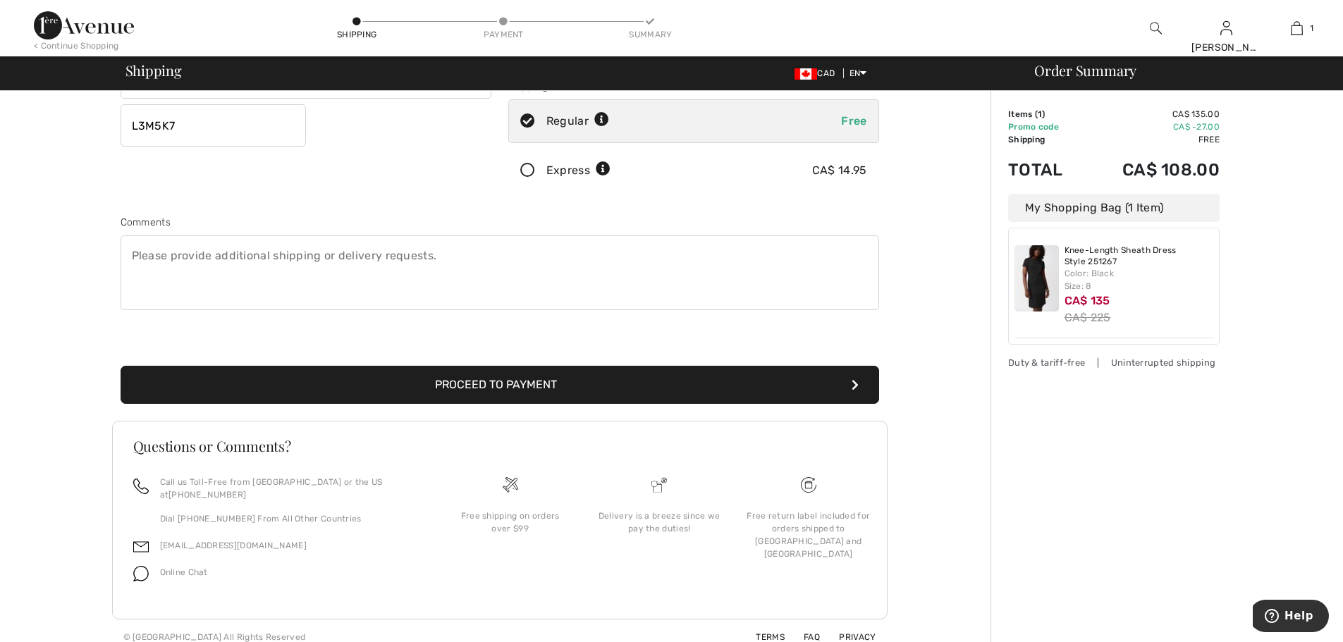
click at [492, 389] on button "Proceed to Payment" at bounding box center [500, 385] width 759 height 38
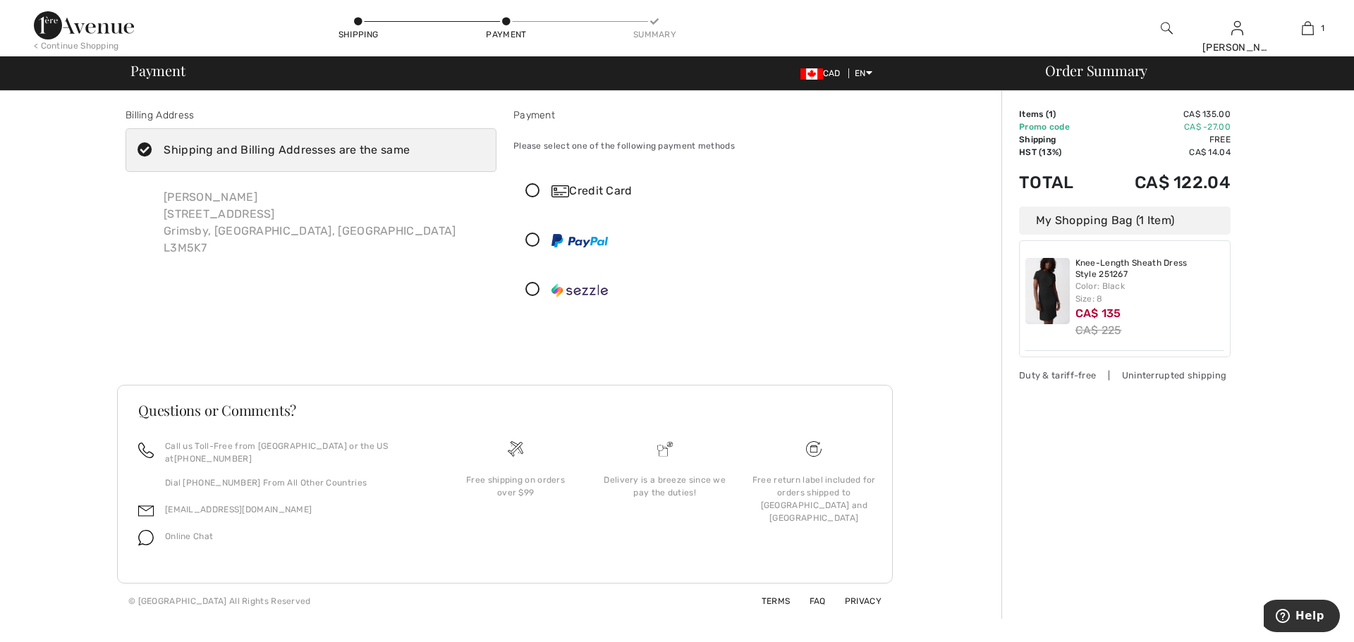
click at [537, 191] on icon at bounding box center [532, 191] width 37 height 15
